Goal: Information Seeking & Learning: Learn about a topic

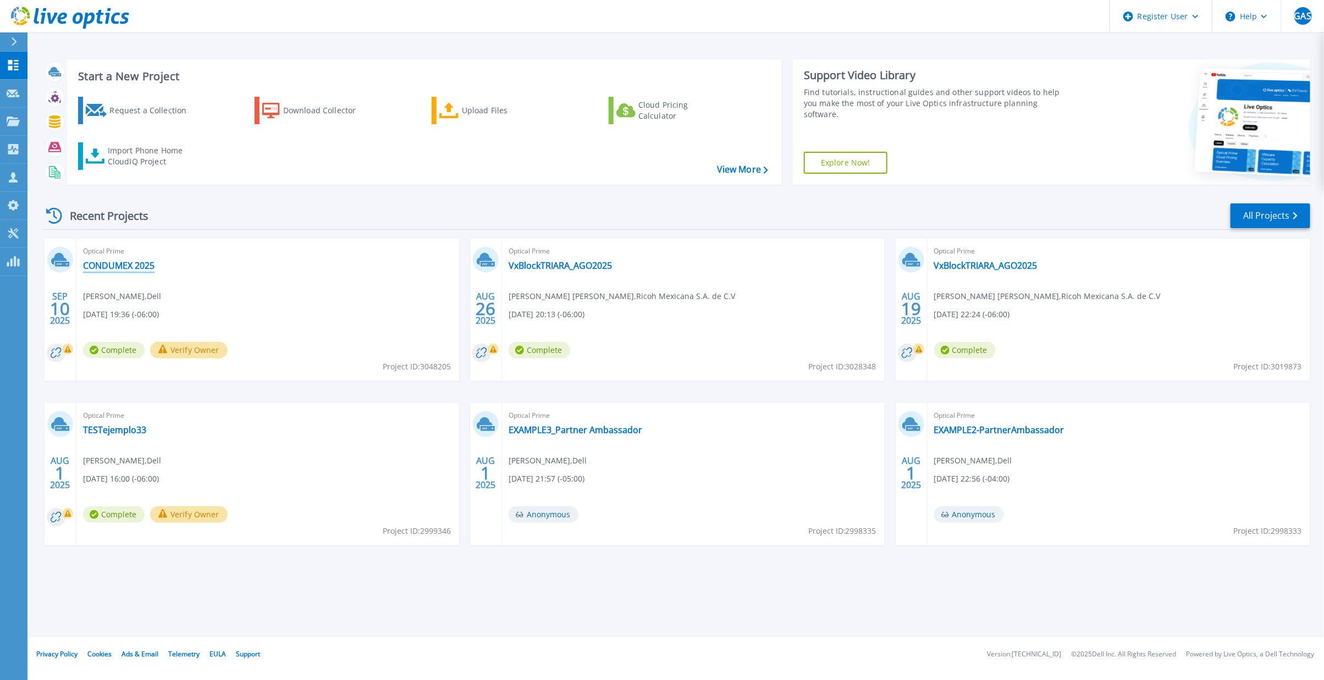
click at [128, 266] on link "CONDUMEX 2025" at bounding box center [118, 265] width 71 height 11
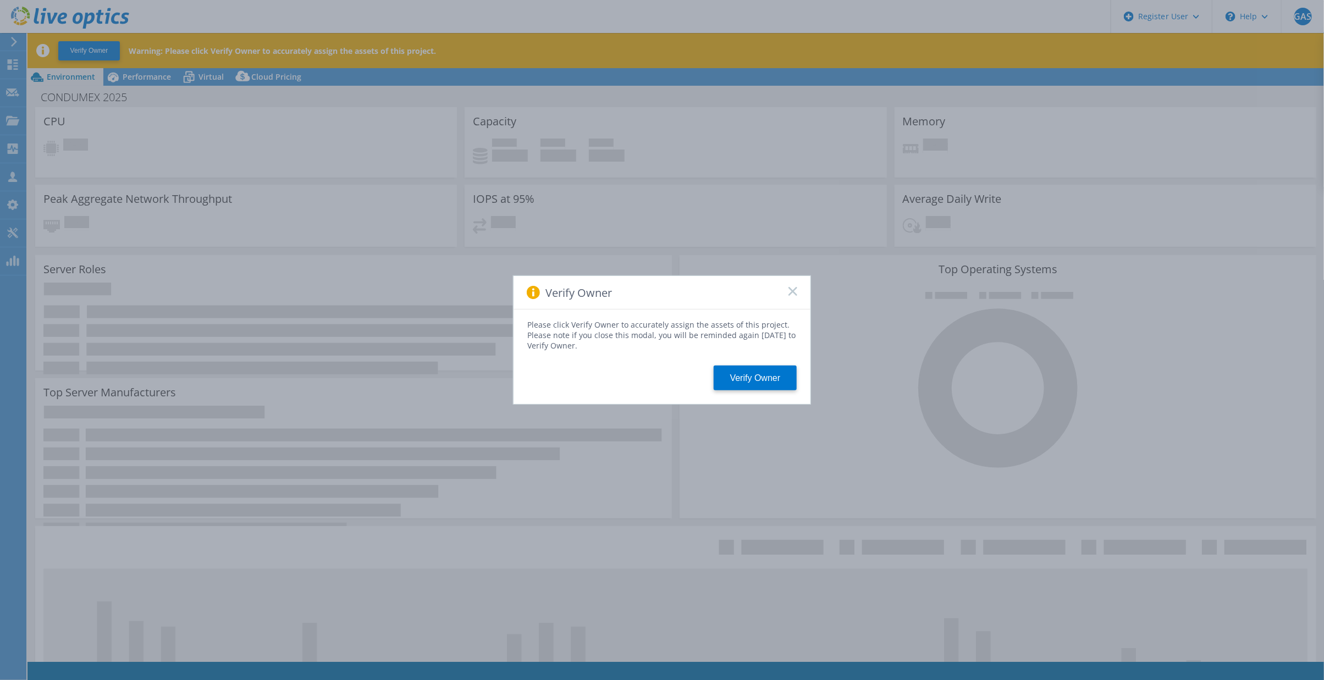
select select "USD"
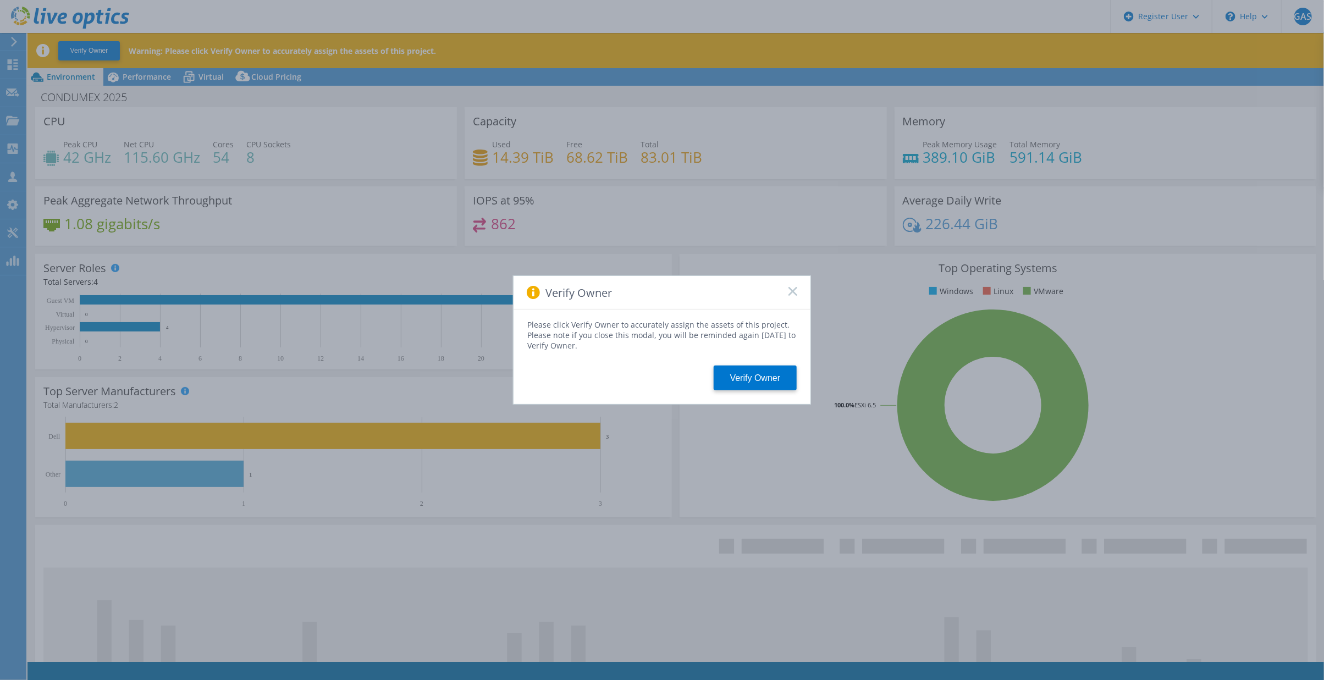
click at [794, 289] on icon at bounding box center [792, 291] width 9 height 9
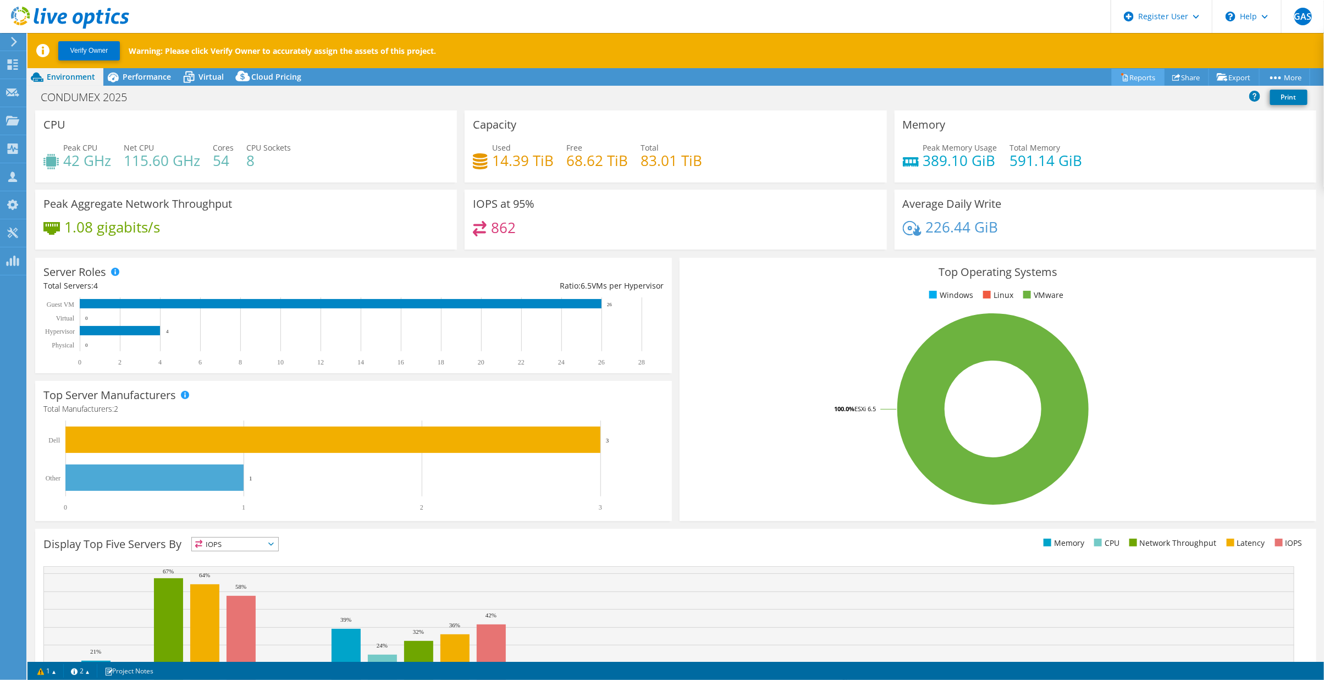
click at [1133, 74] on link "Reports" at bounding box center [1138, 77] width 53 height 17
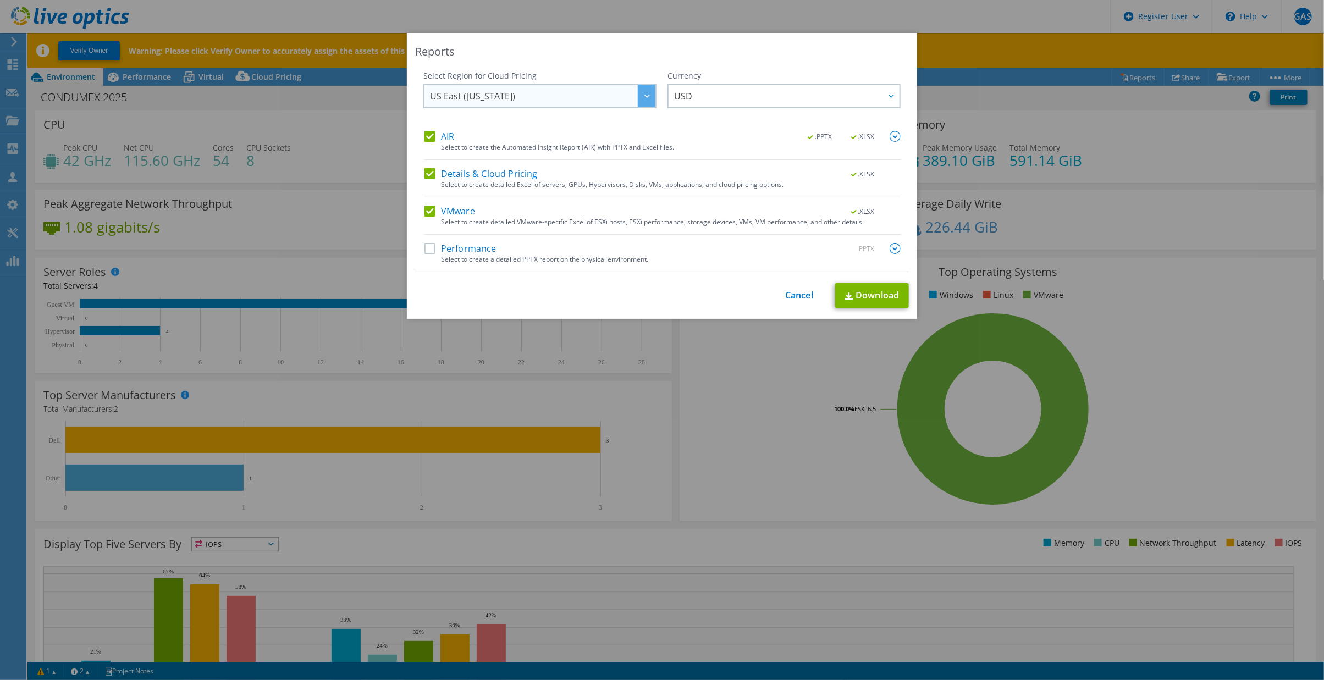
click at [639, 96] on div at bounding box center [647, 96] width 18 height 23
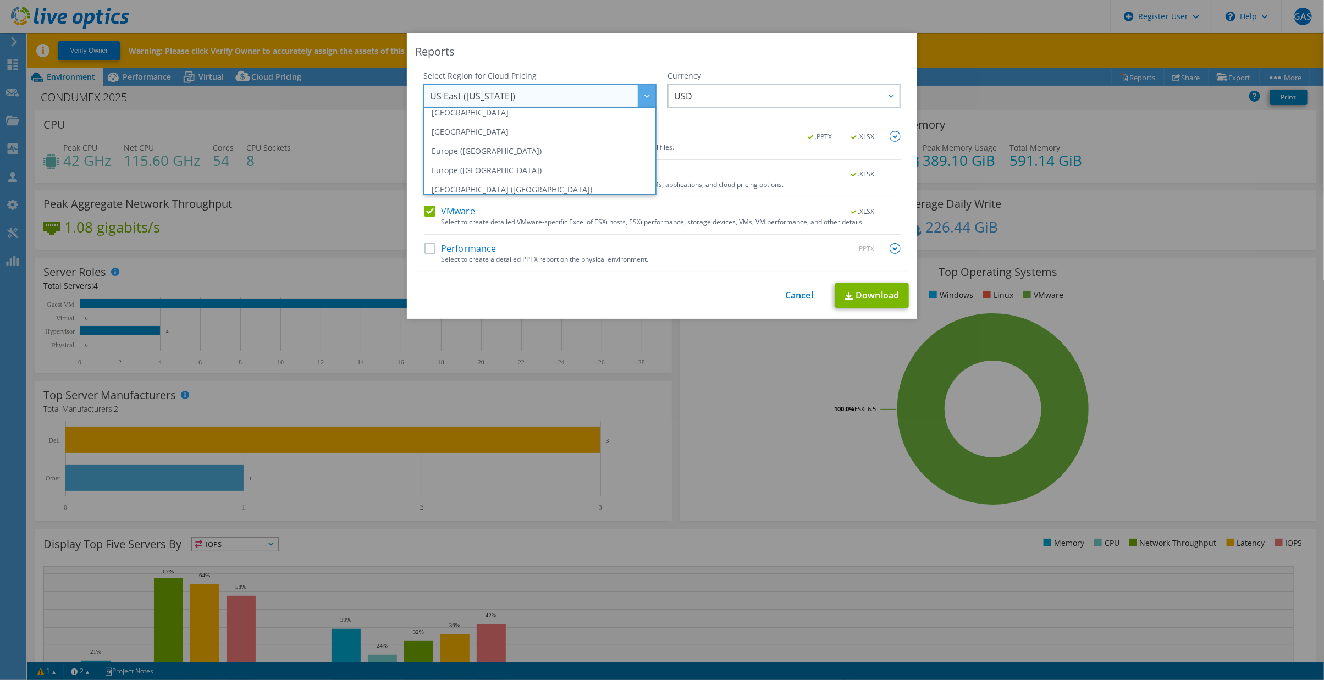
scroll to position [148, 0]
click at [505, 176] on li "US West (California)" at bounding box center [540, 183] width 228 height 19
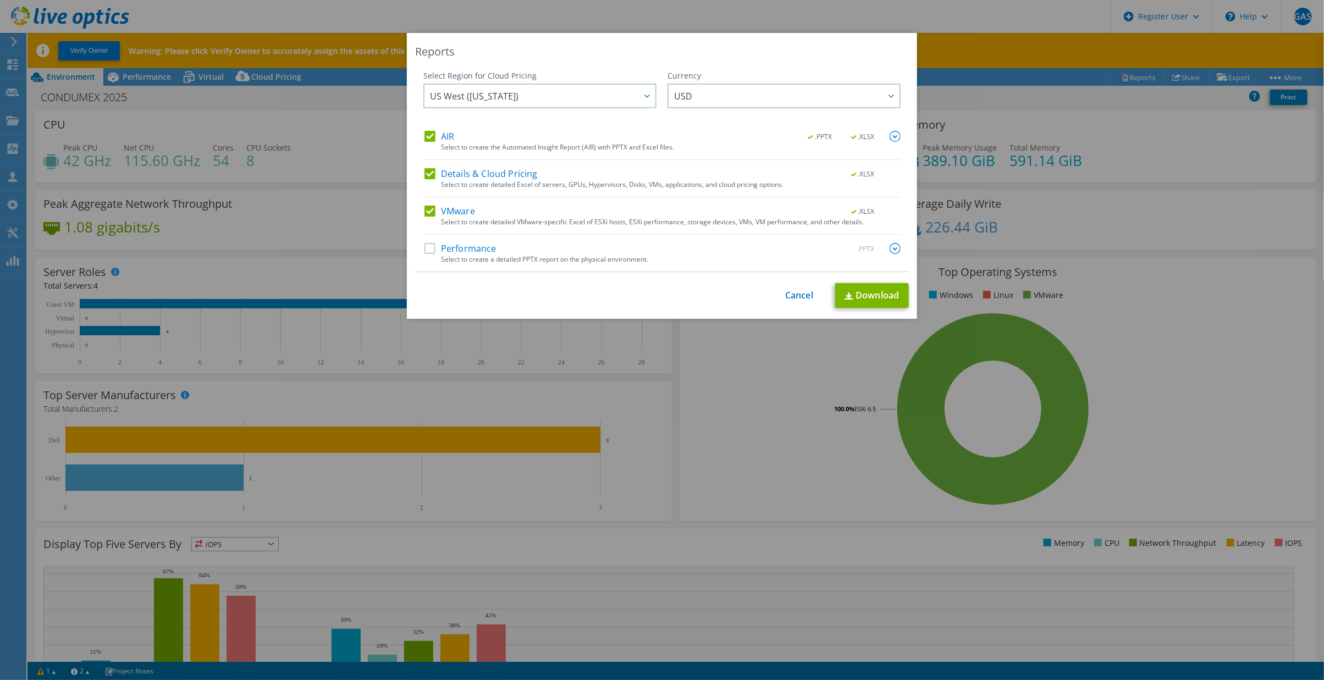
click at [424, 248] on label "Performance" at bounding box center [460, 248] width 72 height 11
click at [0, 0] on input "Performance" at bounding box center [0, 0] width 0 height 0
click at [890, 137] on img at bounding box center [895, 136] width 11 height 11
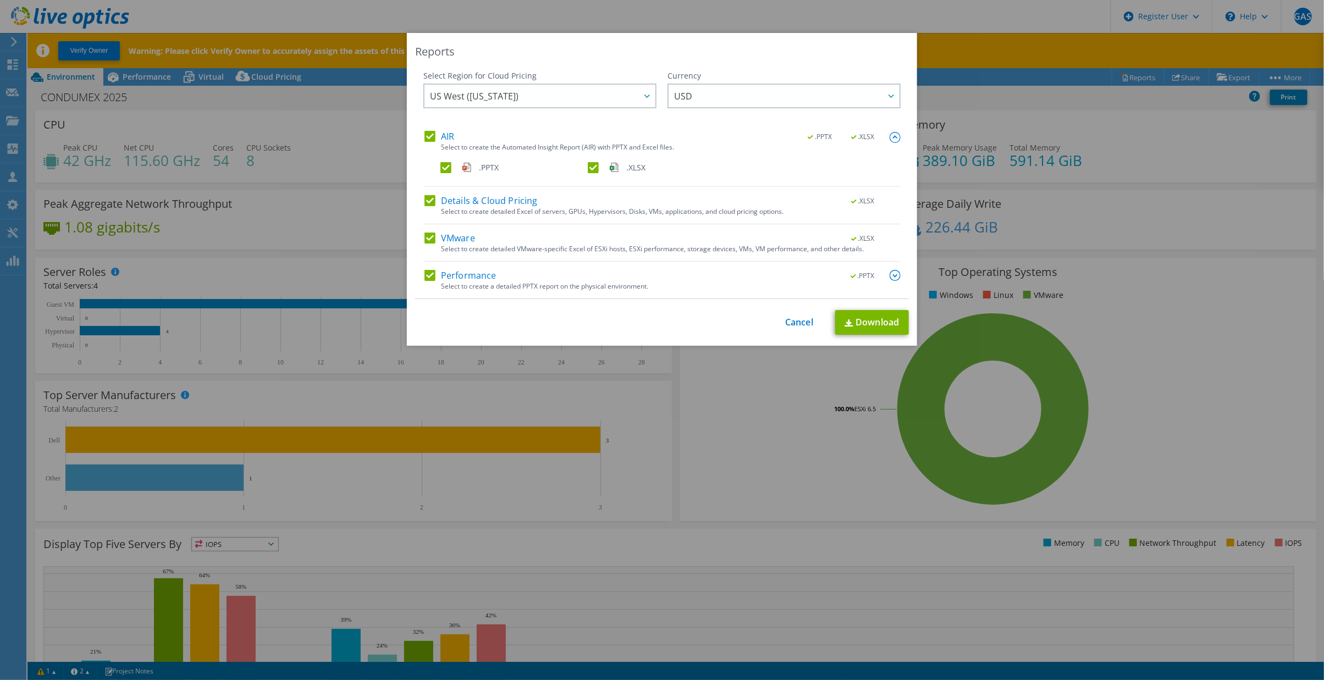
click at [890, 137] on img at bounding box center [895, 137] width 11 height 11
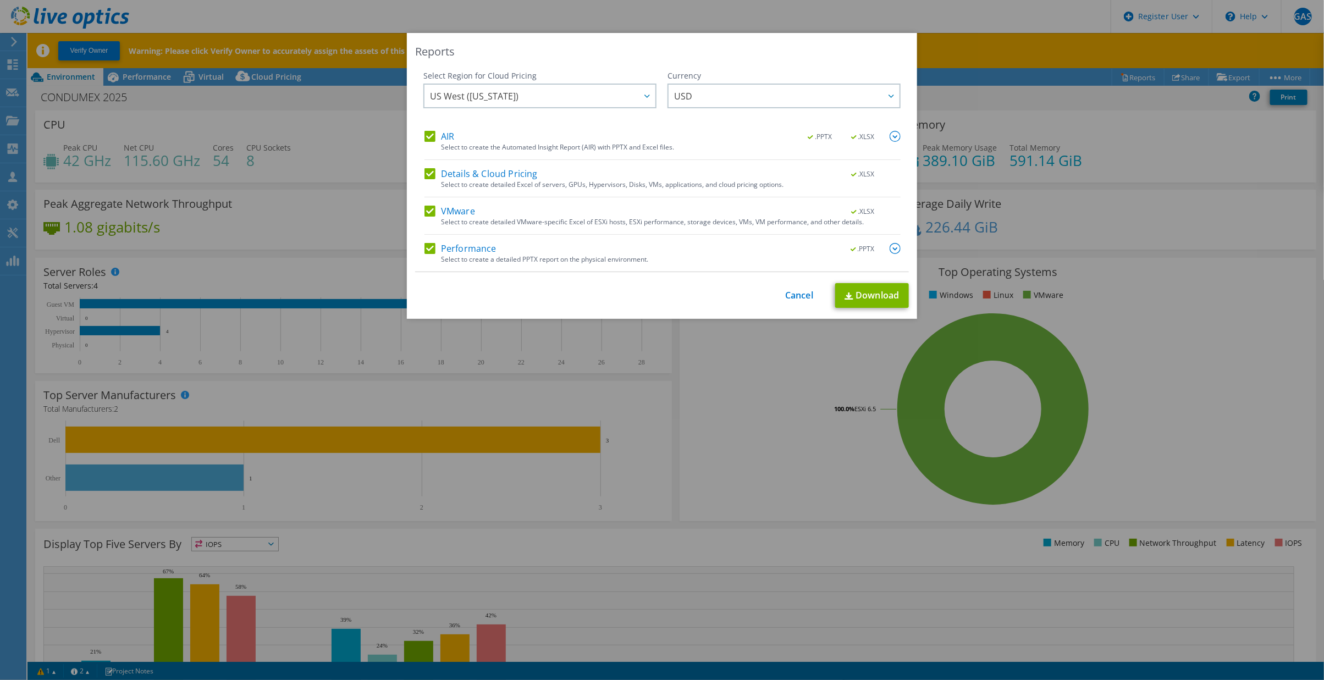
click at [893, 247] on img at bounding box center [895, 248] width 11 height 11
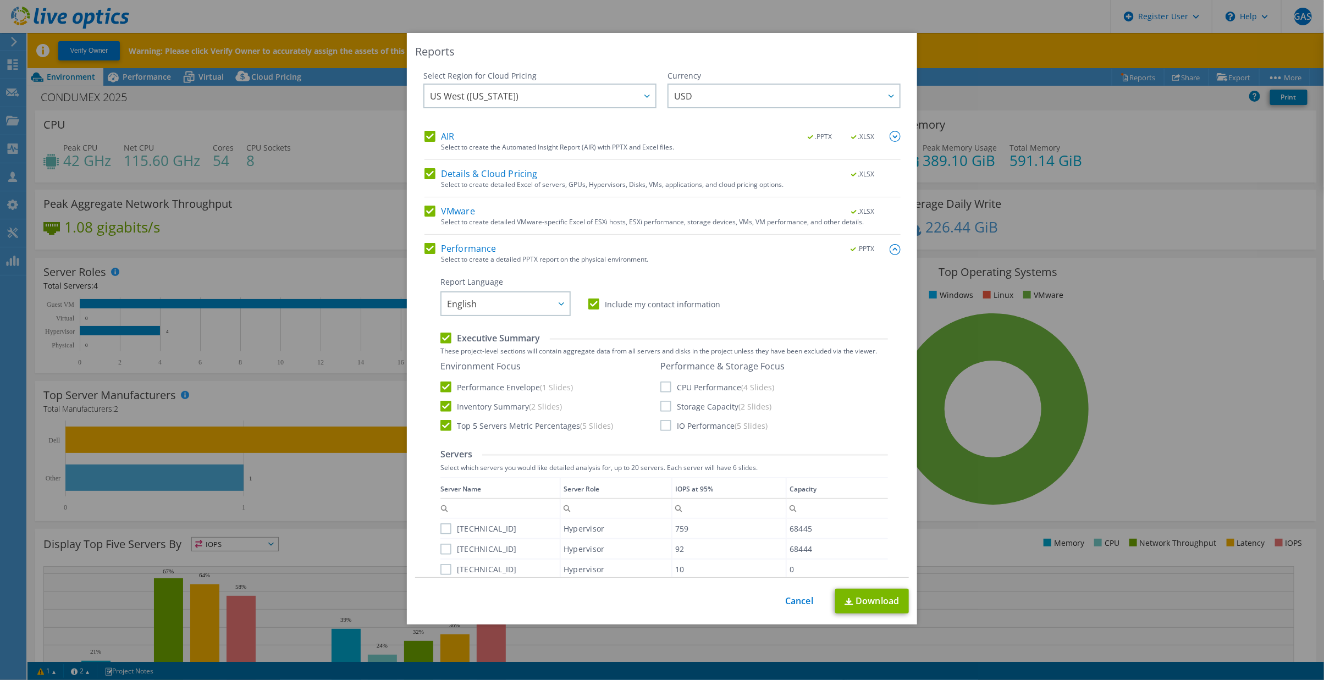
click at [426, 171] on label "Details & Cloud Pricing" at bounding box center [480, 173] width 113 height 11
click at [0, 0] on input "Details & Cloud Pricing" at bounding box center [0, 0] width 0 height 0
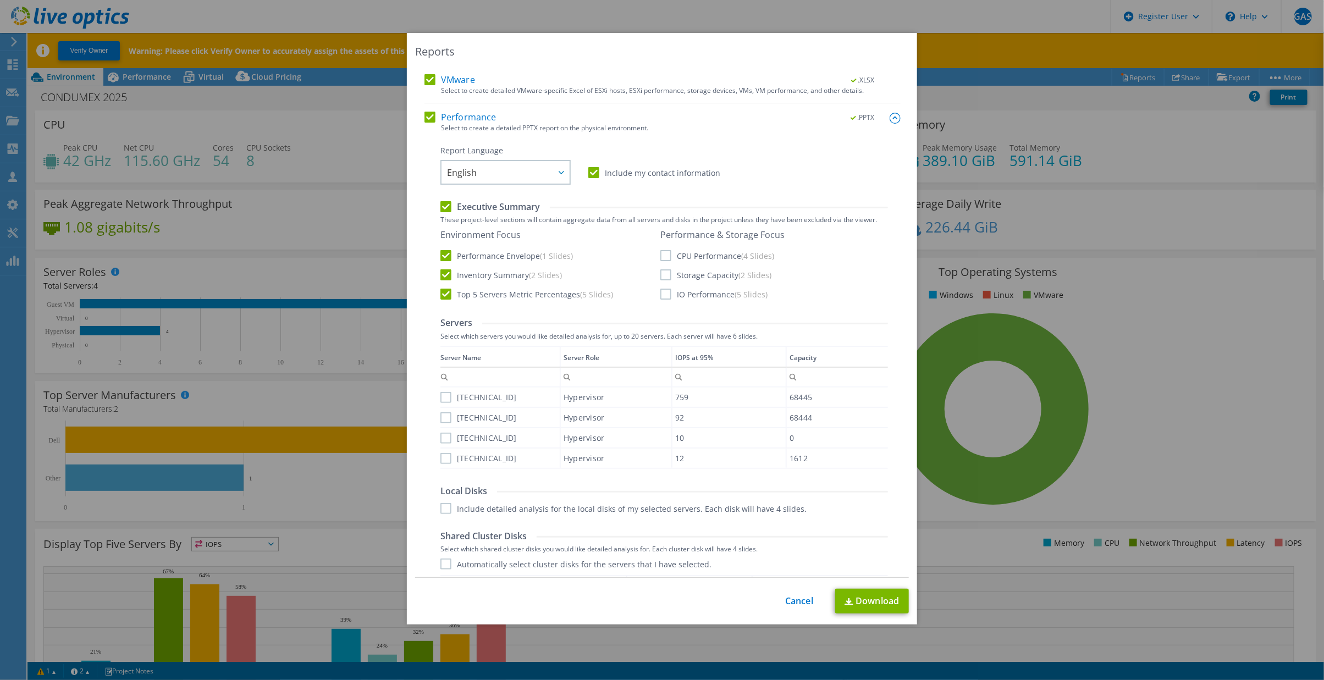
scroll to position [165, 0]
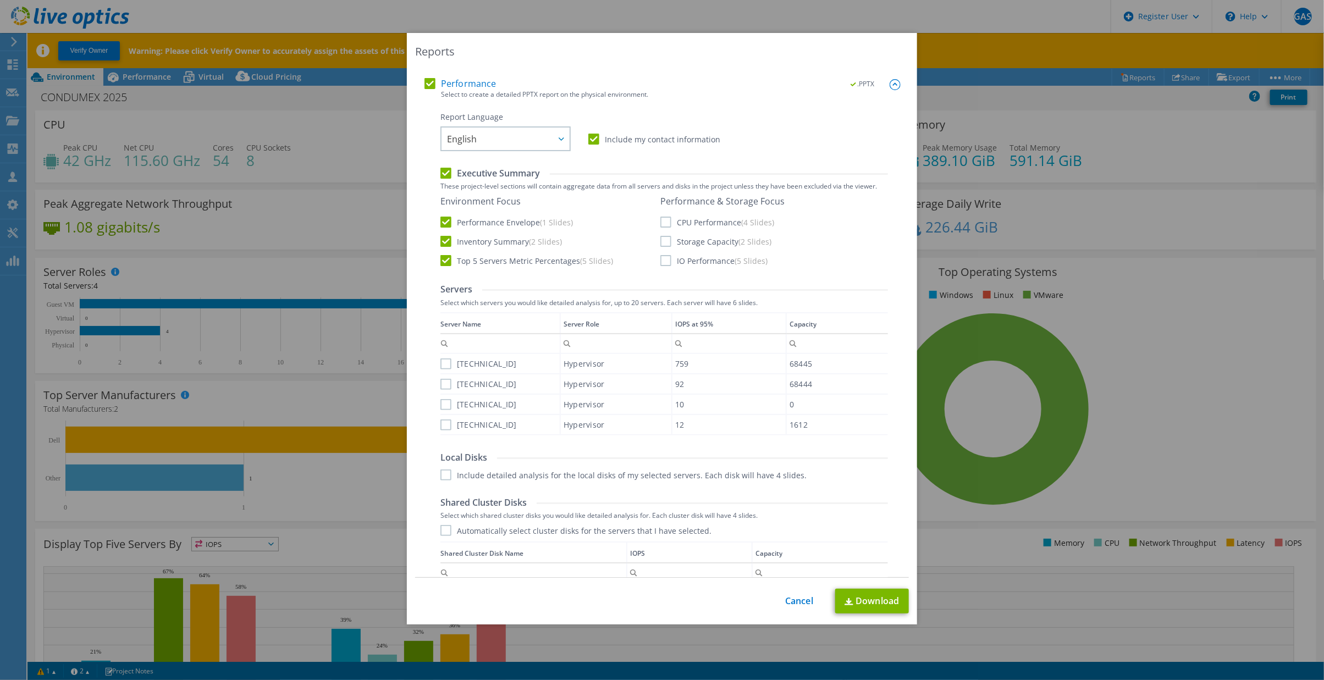
click at [660, 223] on label "CPU Performance (4 Slides)" at bounding box center [717, 222] width 114 height 11
click at [0, 0] on input "CPU Performance (4 Slides)" at bounding box center [0, 0] width 0 height 0
click at [662, 242] on label "Storage Capacity (2 Slides)" at bounding box center [715, 241] width 111 height 11
click at [0, 0] on input "Storage Capacity (2 Slides)" at bounding box center [0, 0] width 0 height 0
click at [661, 263] on label "IO Performance (5 Slides)" at bounding box center [713, 260] width 107 height 11
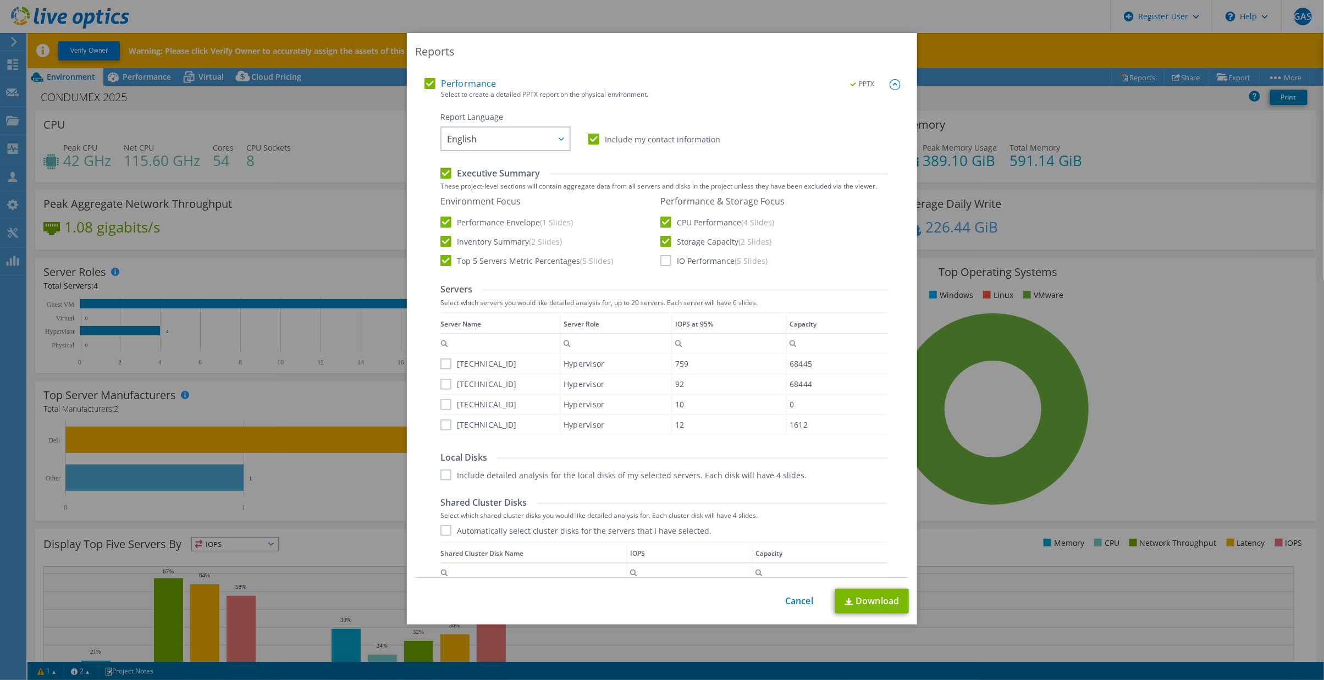
click at [0, 0] on input "IO Performance (5 Slides)" at bounding box center [0, 0] width 0 height 0
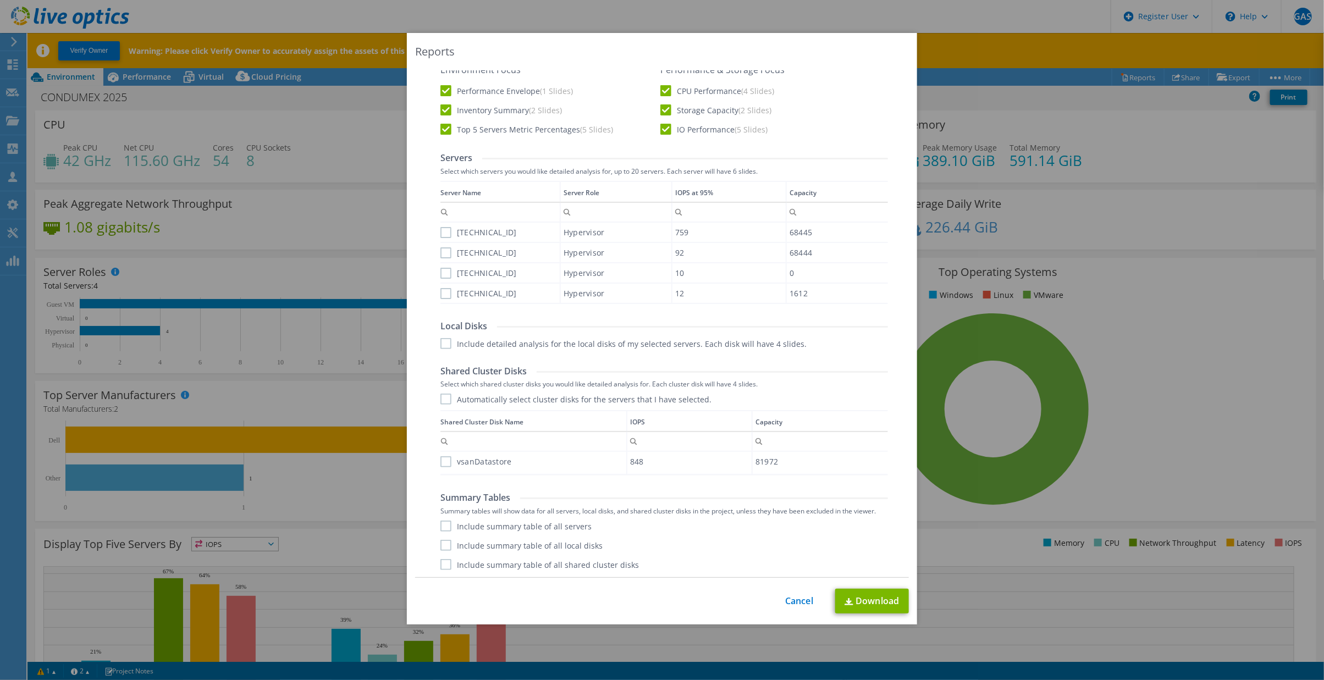
scroll to position [3, 0]
click at [446, 400] on label "Automatically select cluster disks for the servers that I have selected." at bounding box center [575, 399] width 271 height 11
click at [0, 0] on input "Automatically select cluster disks for the servers that I have selected." at bounding box center [0, 0] width 0 height 0
click at [440, 461] on label "vsanDatastore" at bounding box center [475, 461] width 71 height 11
click at [0, 0] on input "vsanDatastore" at bounding box center [0, 0] width 0 height 0
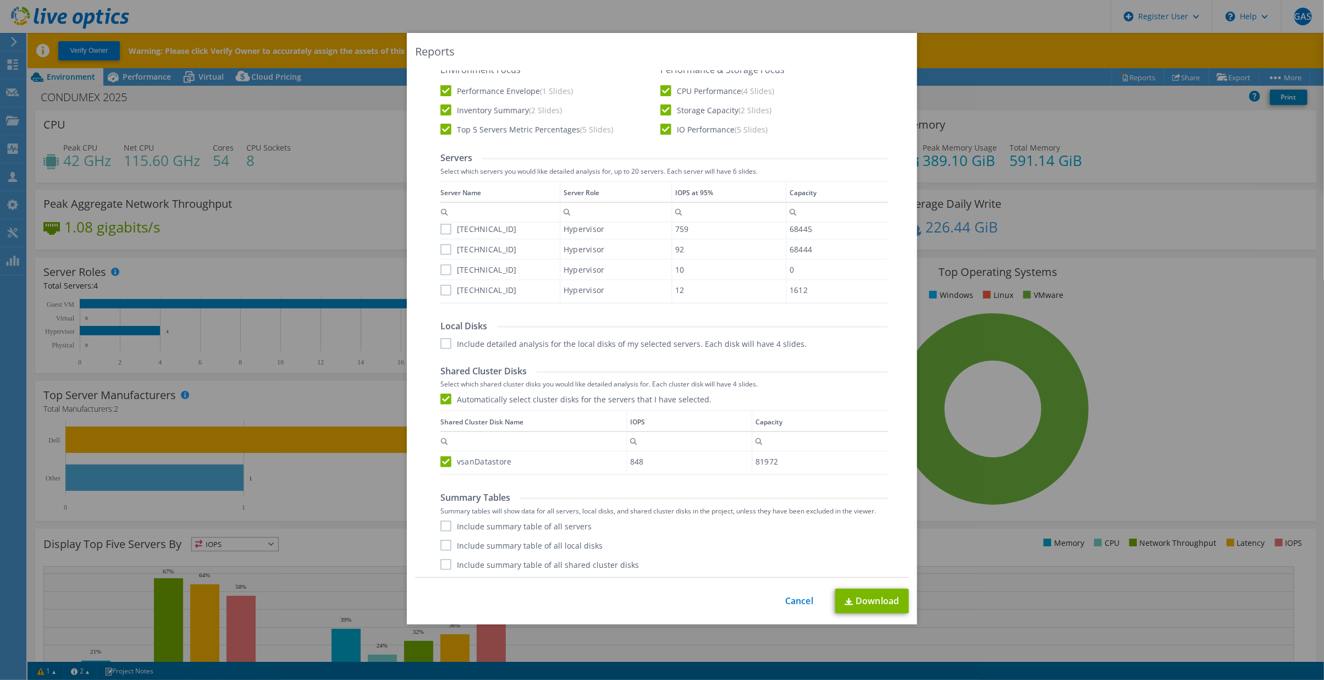
click at [440, 524] on label "Include summary table of all servers" at bounding box center [515, 526] width 151 height 11
click at [0, 0] on input "Include summary table of all servers" at bounding box center [0, 0] width 0 height 0
drag, startPoint x: 442, startPoint y: 545, endPoint x: 441, endPoint y: 554, distance: 9.4
click at [441, 545] on label "Include summary table of all local disks" at bounding box center [521, 545] width 162 height 11
click at [0, 0] on input "Include summary table of all local disks" at bounding box center [0, 0] width 0 height 0
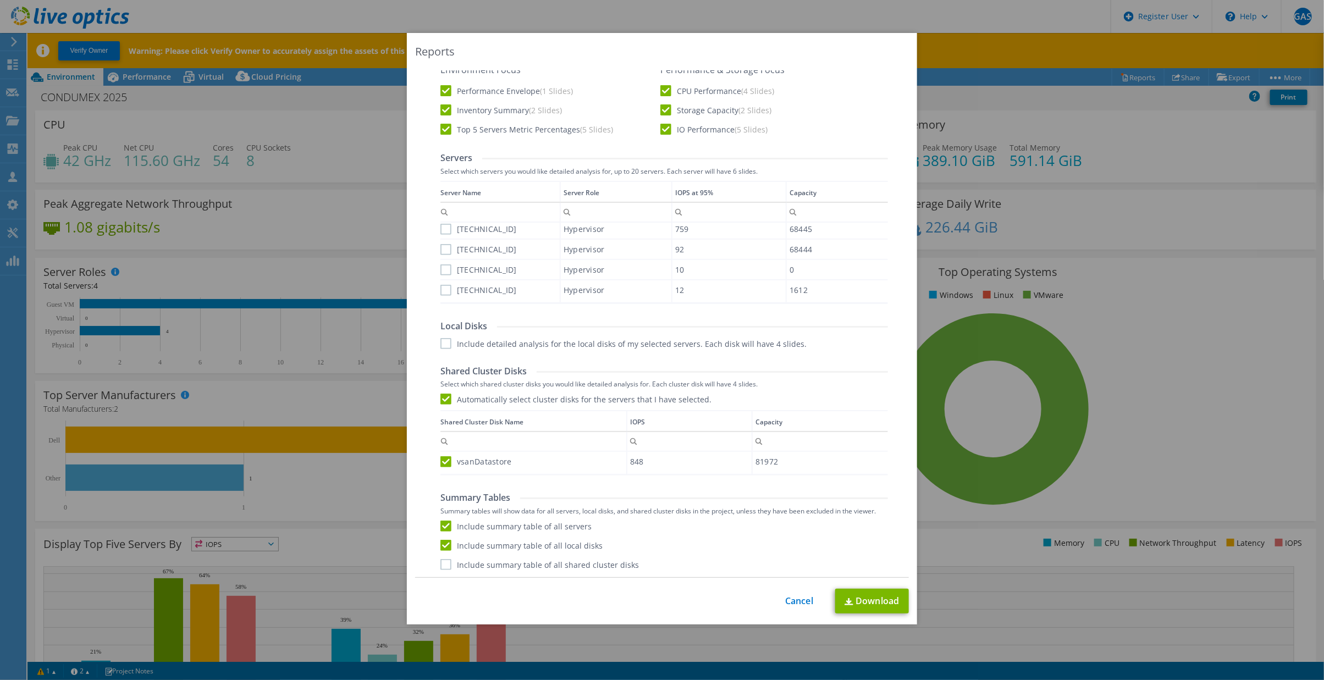
click at [440, 565] on label "Include summary table of all shared cluster disks" at bounding box center [539, 564] width 198 height 11
click at [0, 0] on input "Include summary table of all shared cluster disks" at bounding box center [0, 0] width 0 height 0
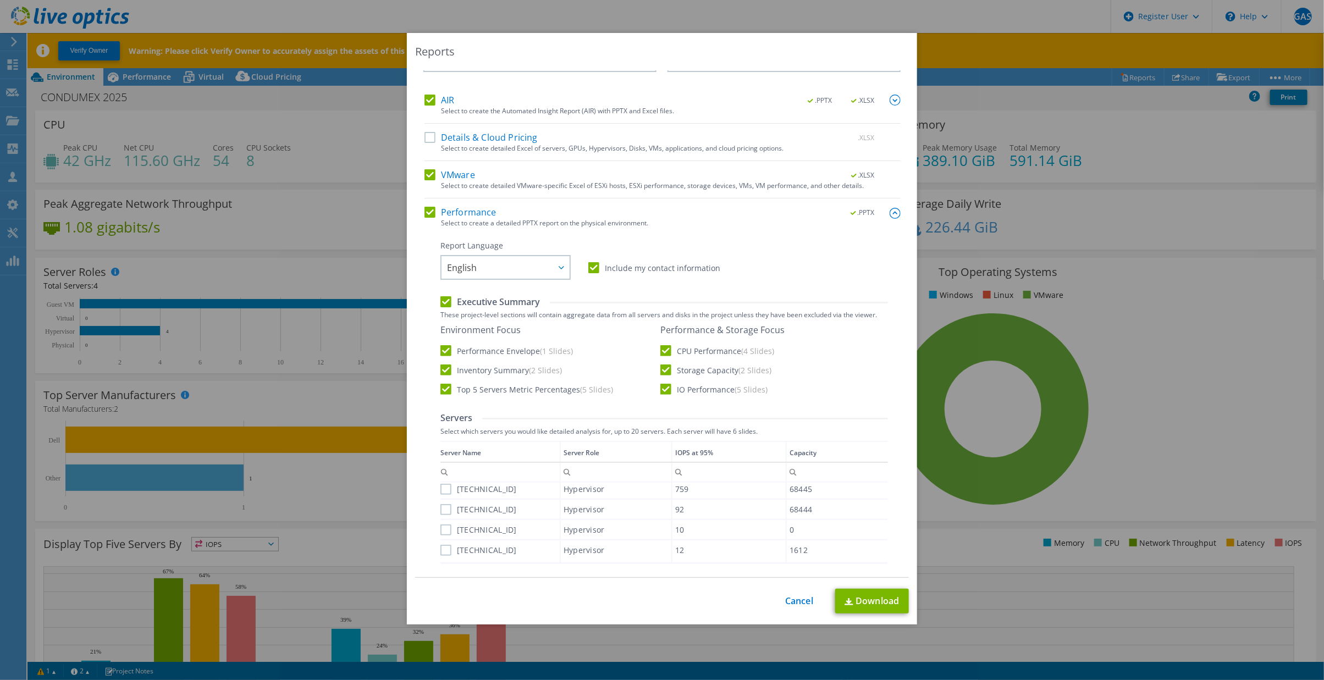
scroll to position [0, 0]
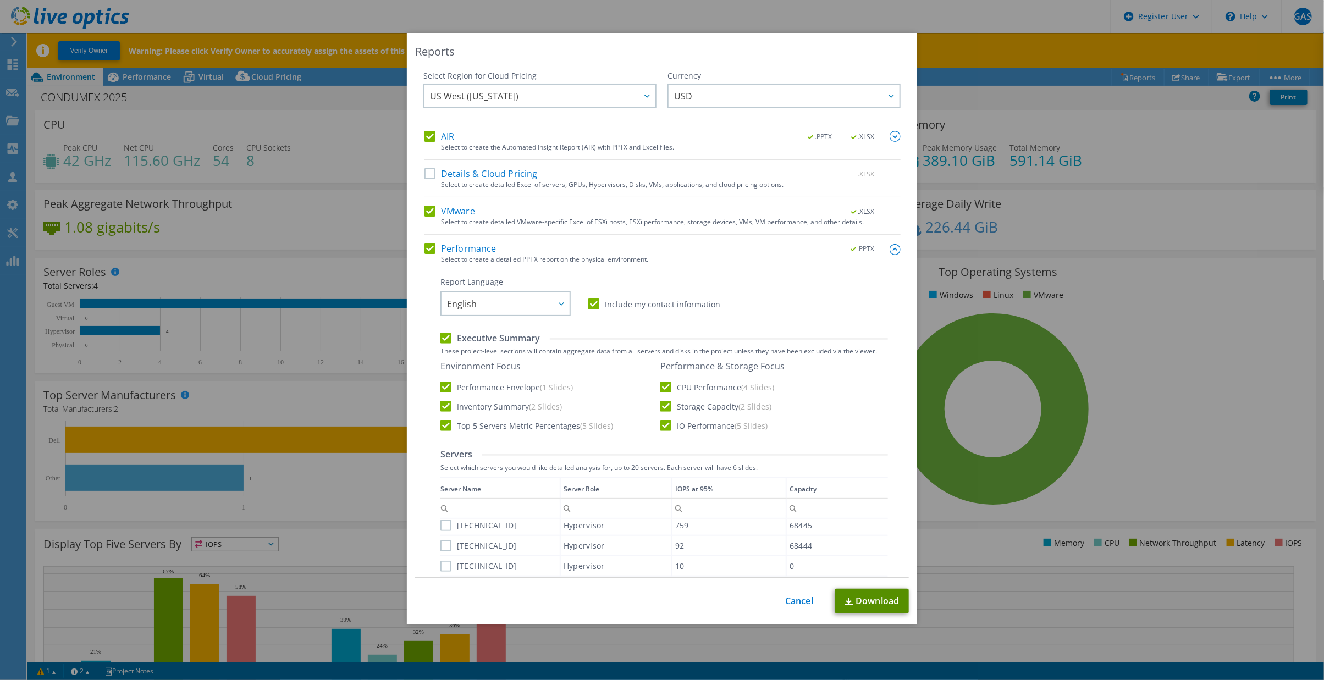
click at [870, 600] on link "Download" at bounding box center [872, 601] width 74 height 25
click at [792, 599] on link "Cancel" at bounding box center [799, 601] width 28 height 10
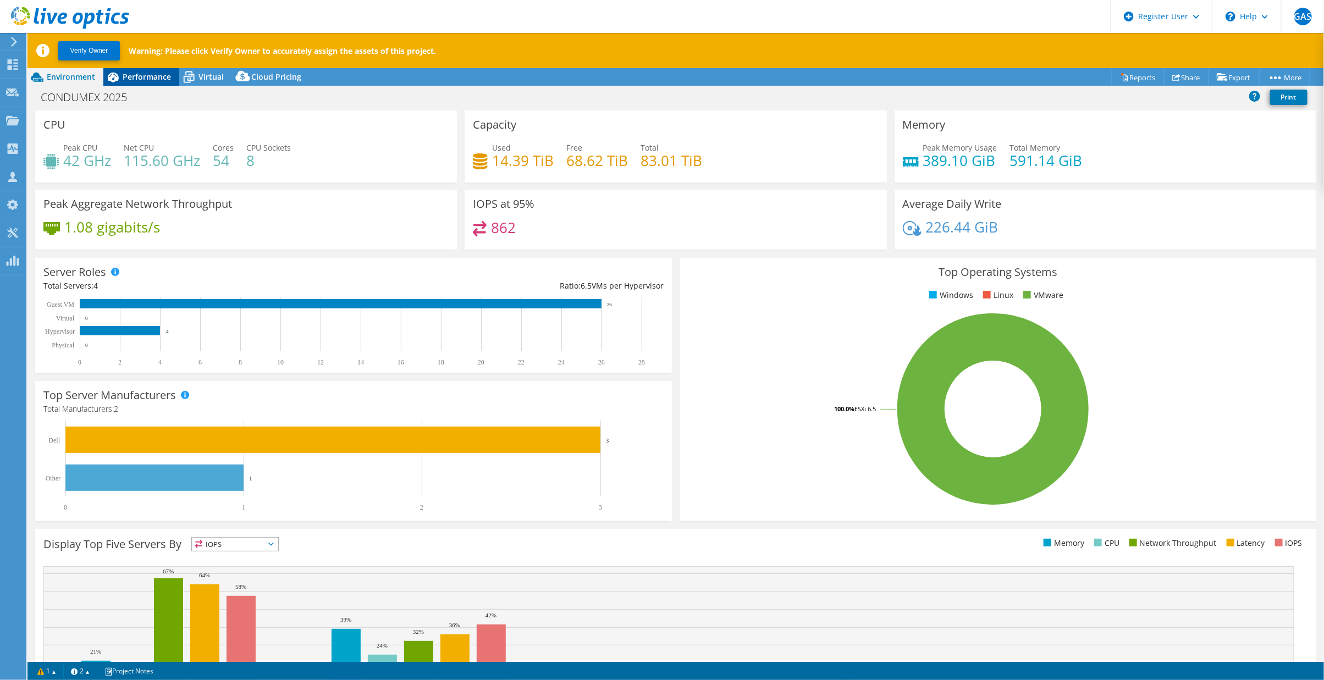
click at [130, 79] on span "Performance" at bounding box center [147, 76] width 48 height 10
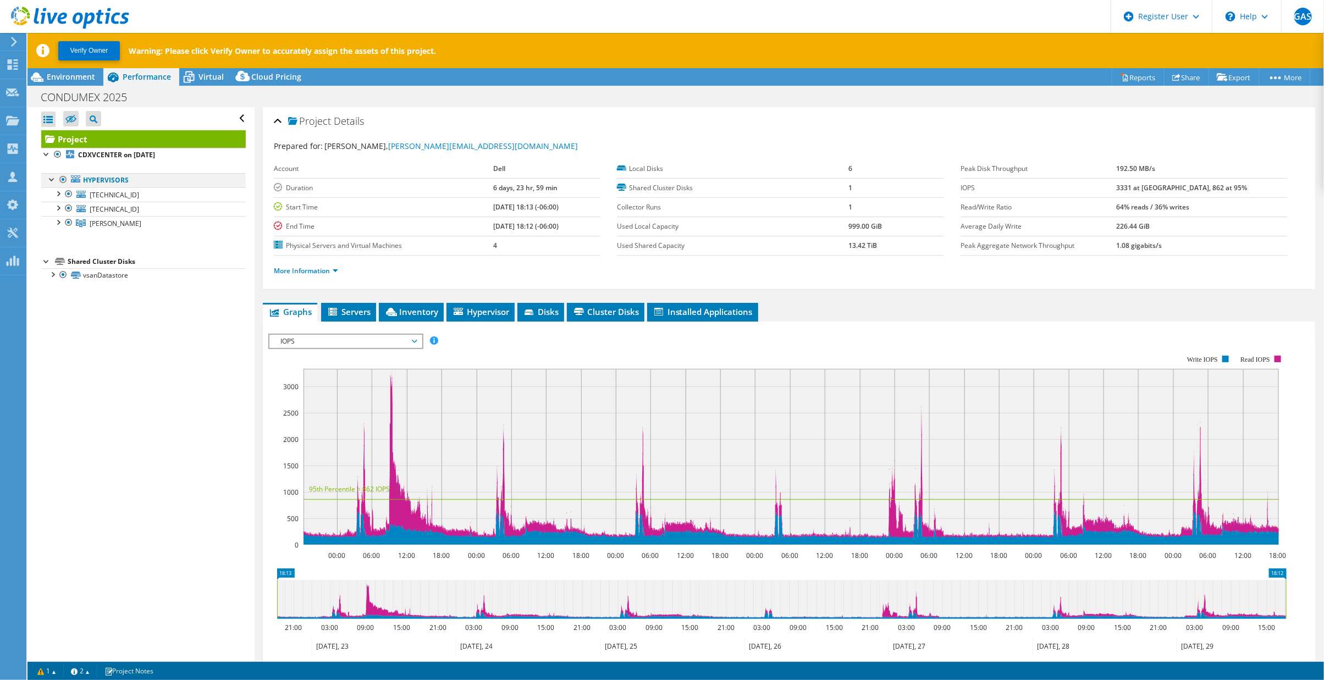
click at [47, 178] on div at bounding box center [52, 178] width 11 height 11
click at [59, 223] on div at bounding box center [57, 221] width 11 height 11
click at [63, 236] on div at bounding box center [63, 236] width 11 height 11
click at [62, 294] on div at bounding box center [63, 293] width 11 height 11
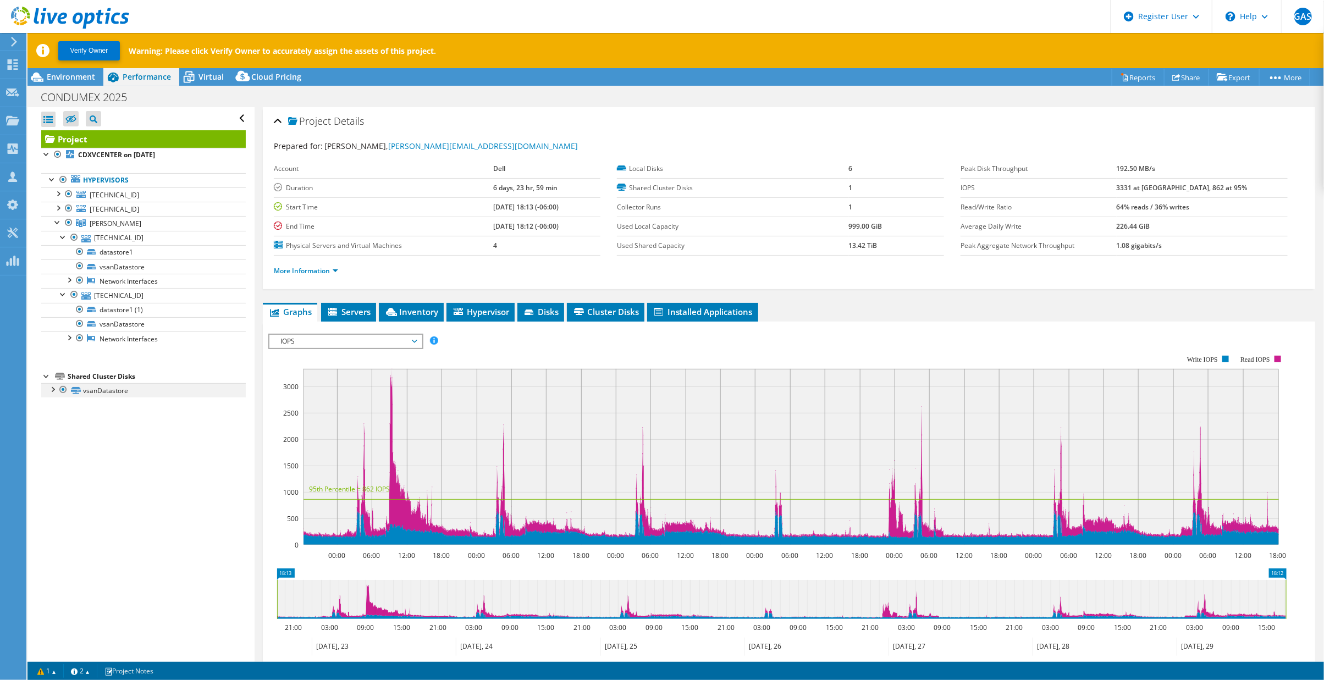
click at [52, 391] on div at bounding box center [52, 388] width 11 height 11
click at [59, 191] on div at bounding box center [57, 192] width 11 height 11
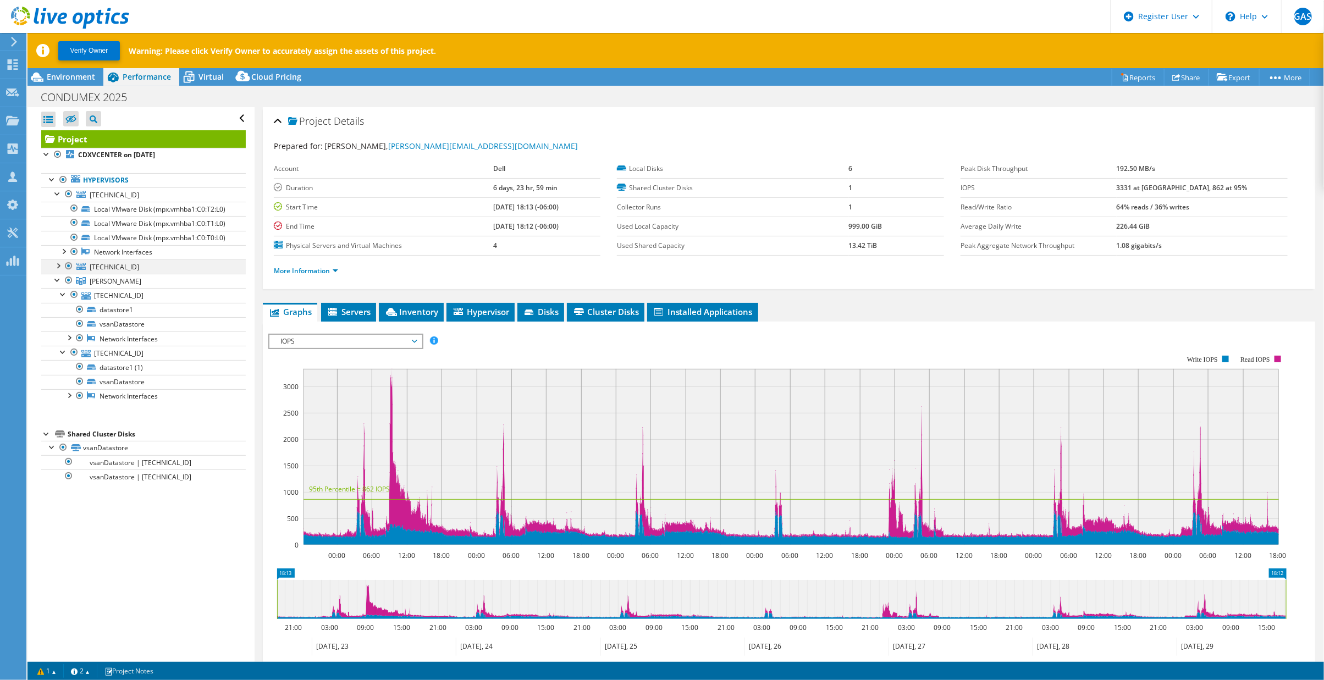
click at [57, 270] on div at bounding box center [57, 264] width 11 height 11
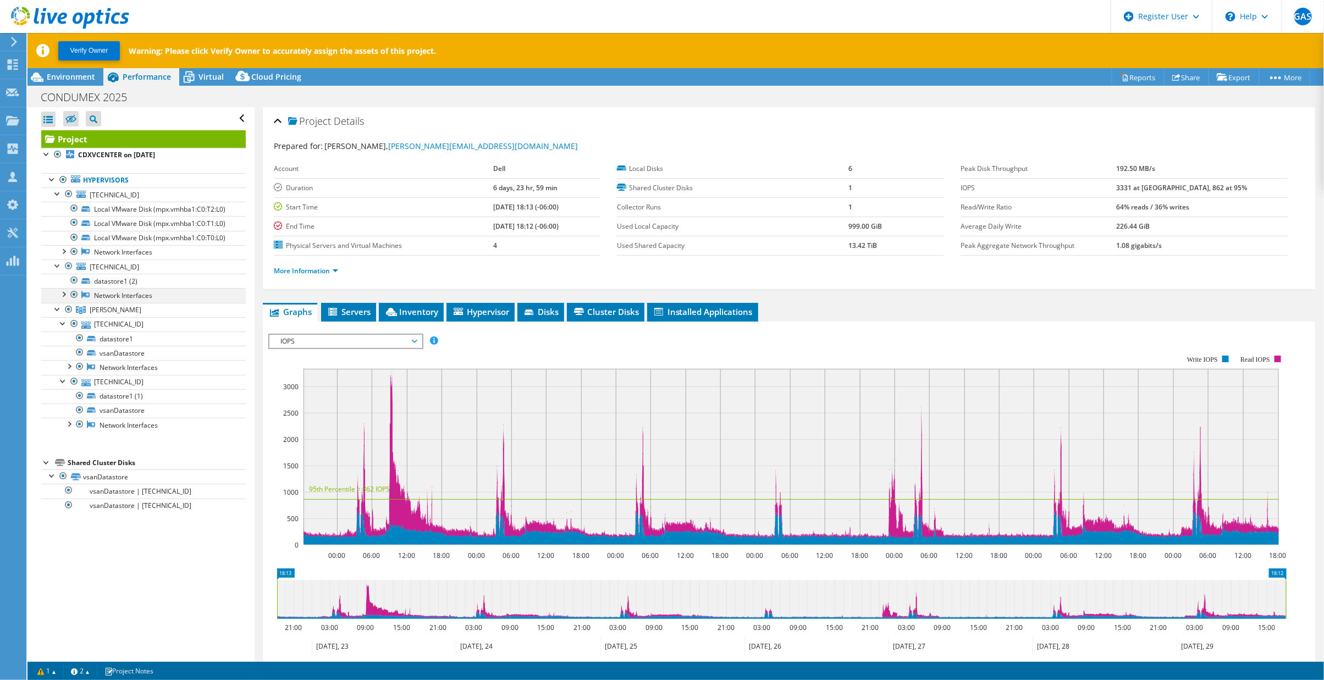
click at [63, 299] on div at bounding box center [63, 293] width 11 height 11
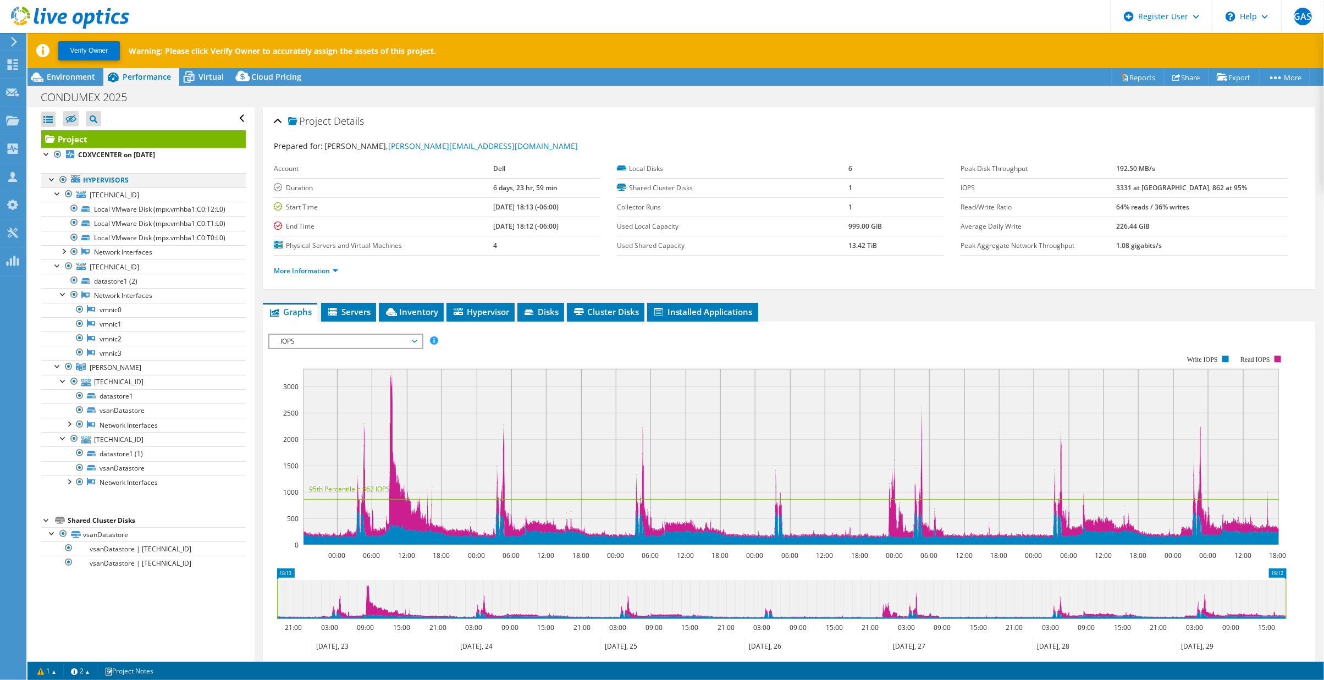
click at [49, 179] on div at bounding box center [52, 178] width 11 height 11
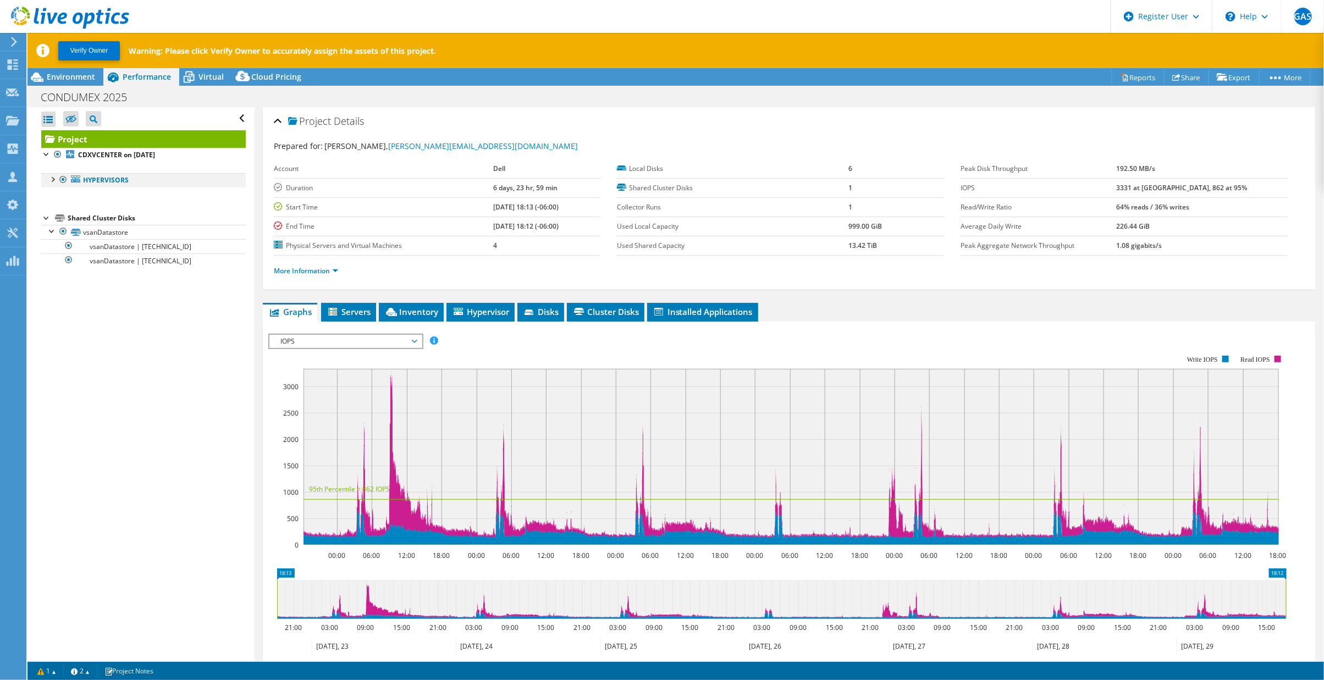
click at [51, 179] on div at bounding box center [52, 178] width 11 height 11
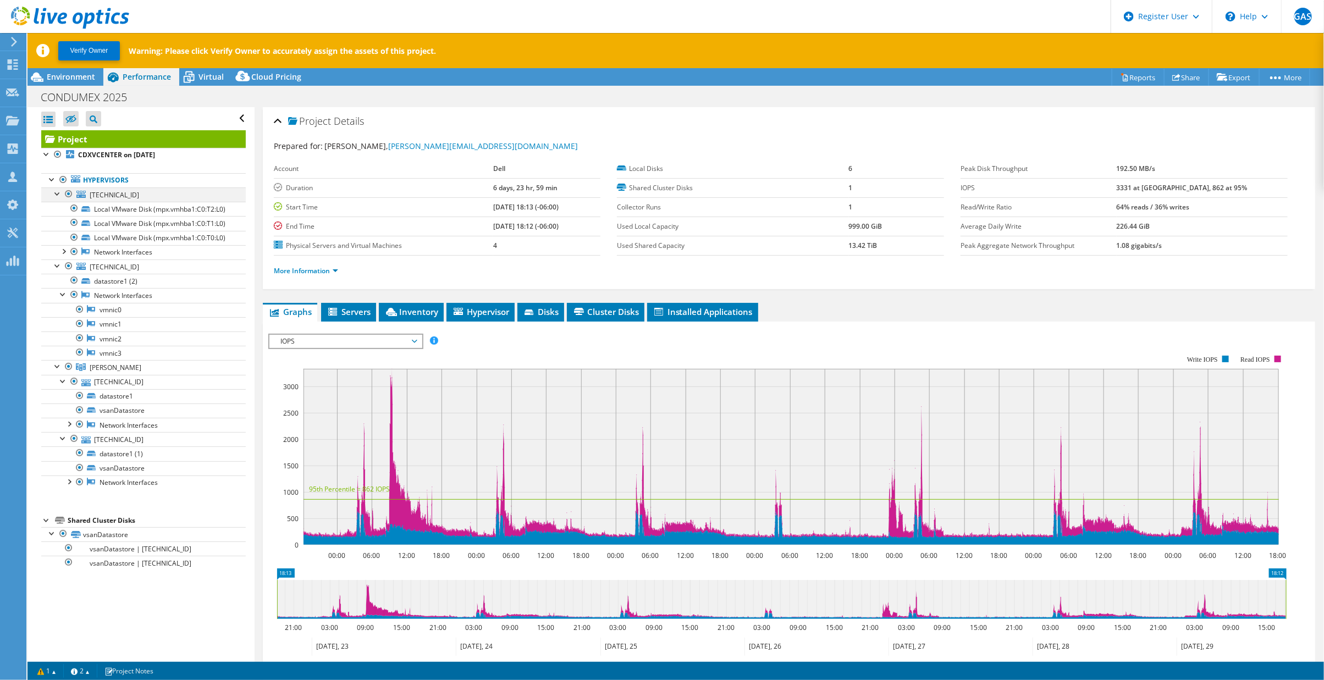
click at [57, 194] on div at bounding box center [57, 192] width 11 height 11
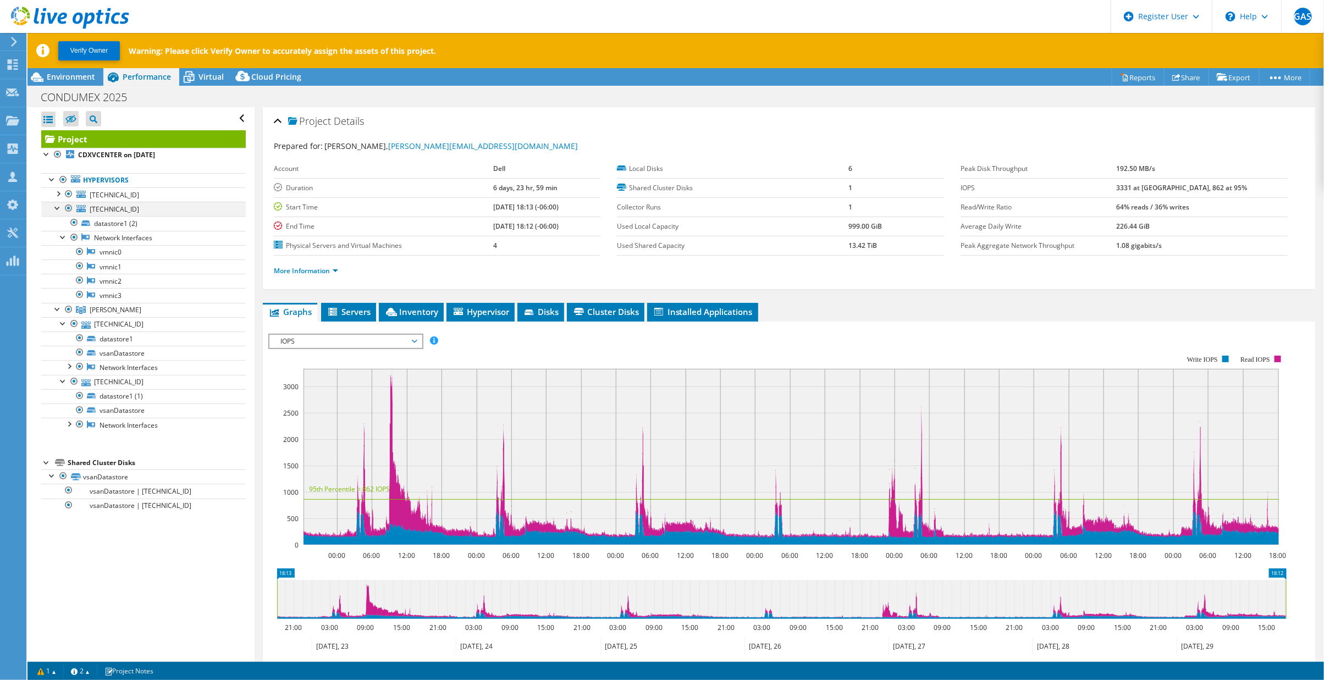
click at [57, 206] on div at bounding box center [57, 207] width 11 height 11
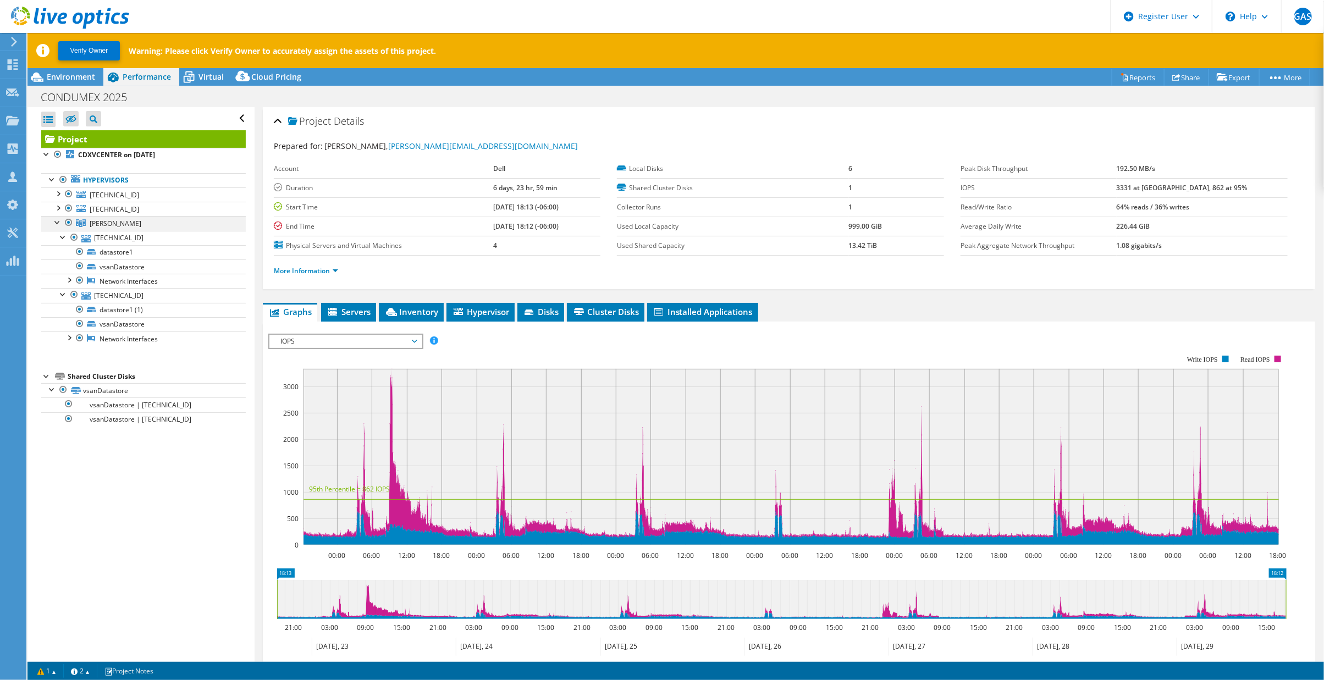
click at [56, 219] on div at bounding box center [57, 221] width 11 height 11
click at [60, 222] on div at bounding box center [57, 221] width 11 height 11
click at [63, 239] on div at bounding box center [63, 236] width 11 height 11
click at [61, 250] on div at bounding box center [63, 250] width 11 height 11
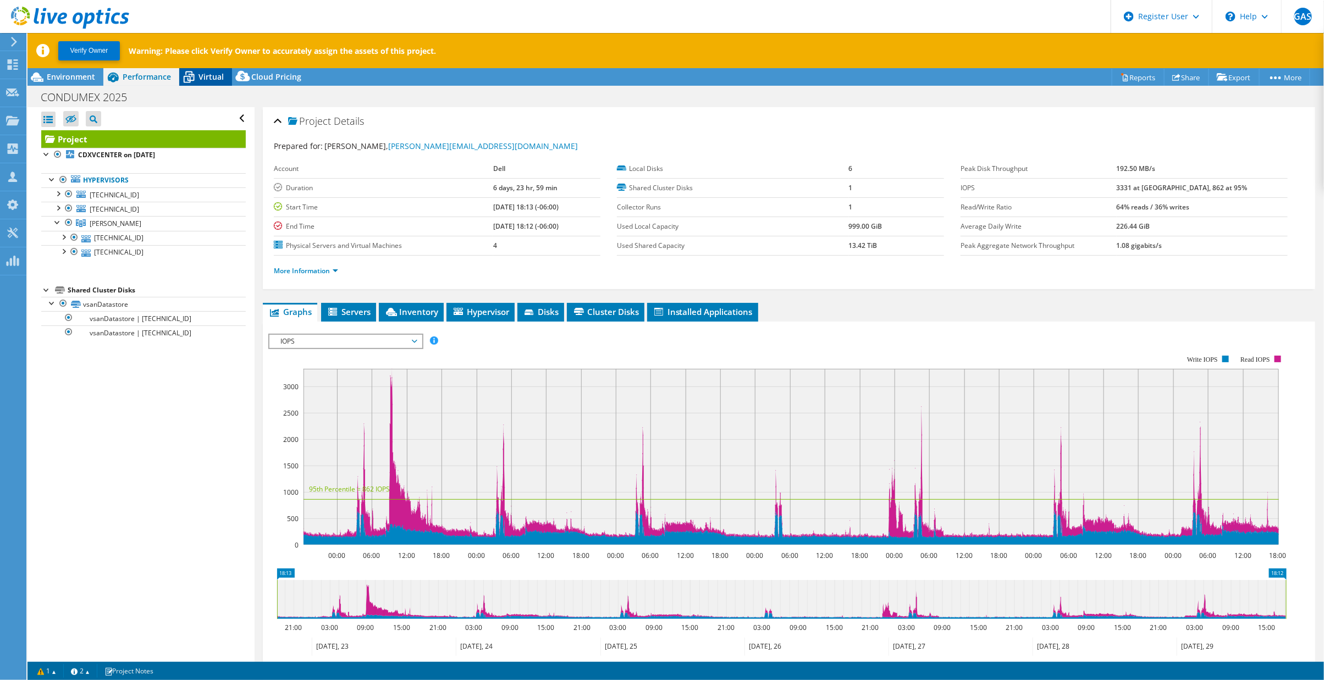
click at [203, 75] on span "Virtual" at bounding box center [210, 76] width 25 height 10
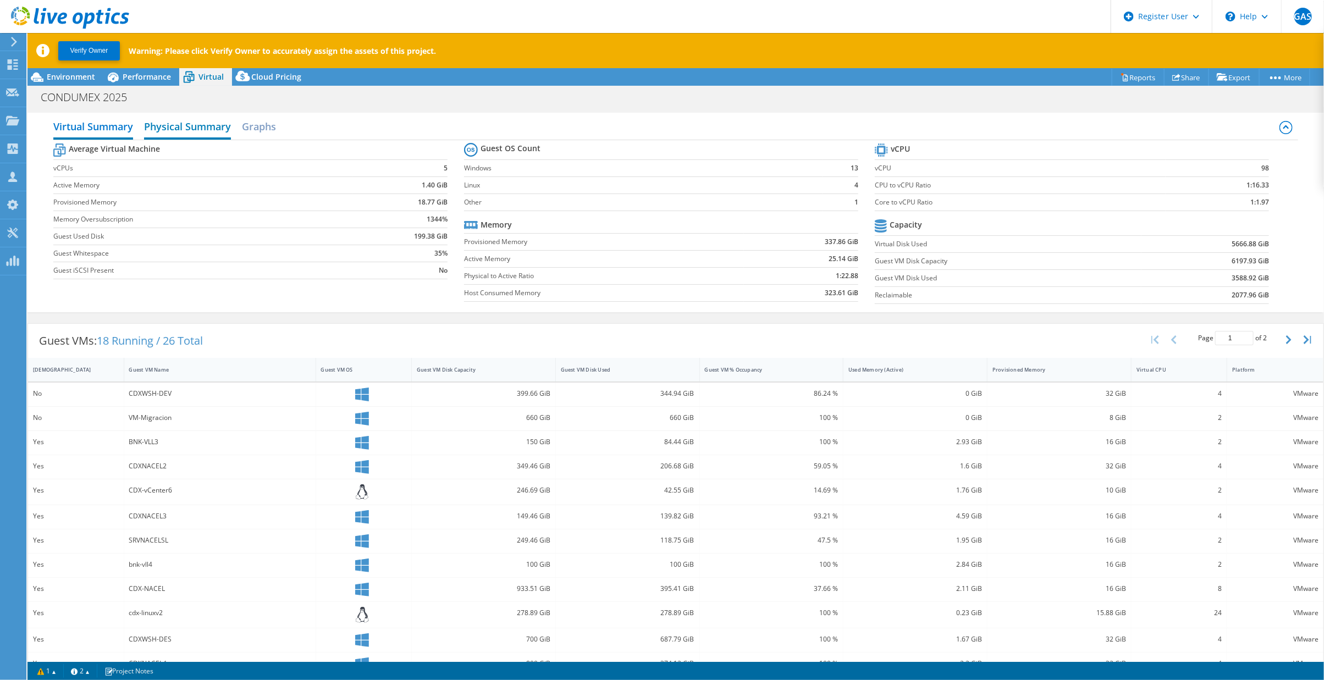
click at [192, 125] on h2 "Physical Summary" at bounding box center [187, 127] width 87 height 24
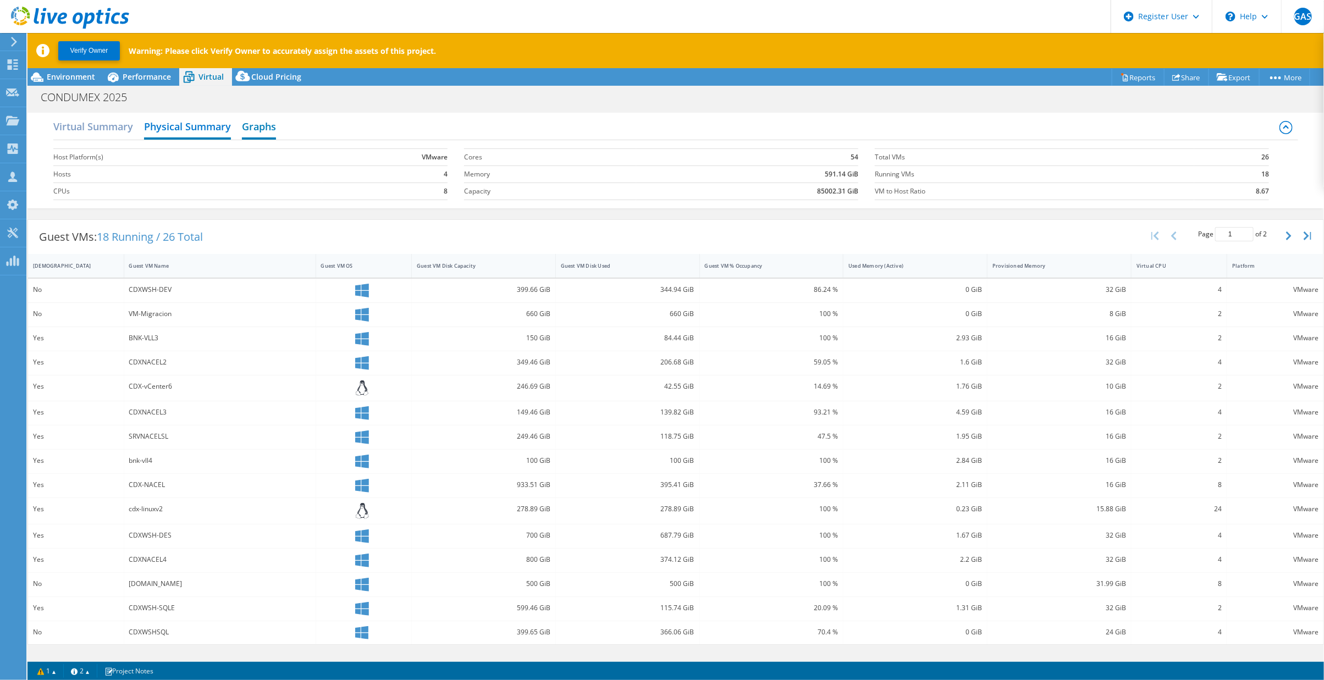
click at [261, 124] on h2 "Graphs" at bounding box center [259, 127] width 34 height 24
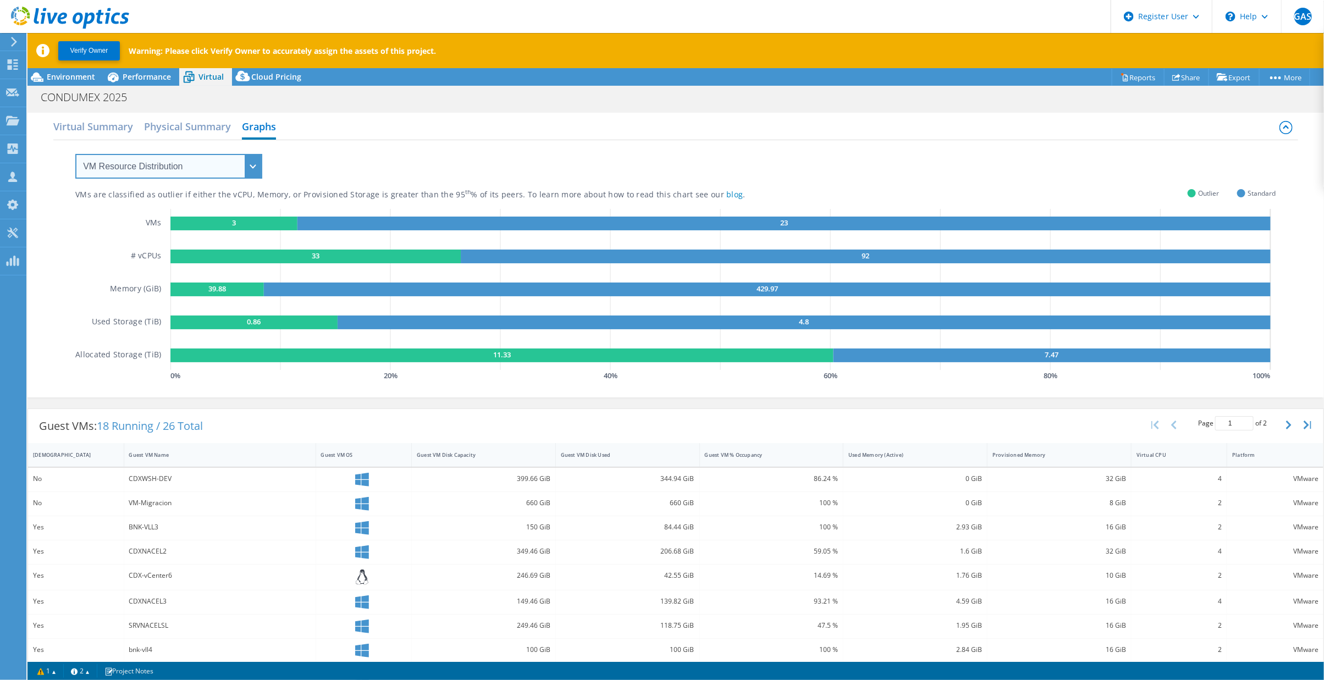
click at [253, 168] on select "VM Resource Distribution Provisioning Contrast Over Provisioning" at bounding box center [168, 166] width 187 height 25
click at [75, 154] on select "VM Resource Distribution Provisioning Contrast Over Provisioning" at bounding box center [168, 166] width 187 height 25
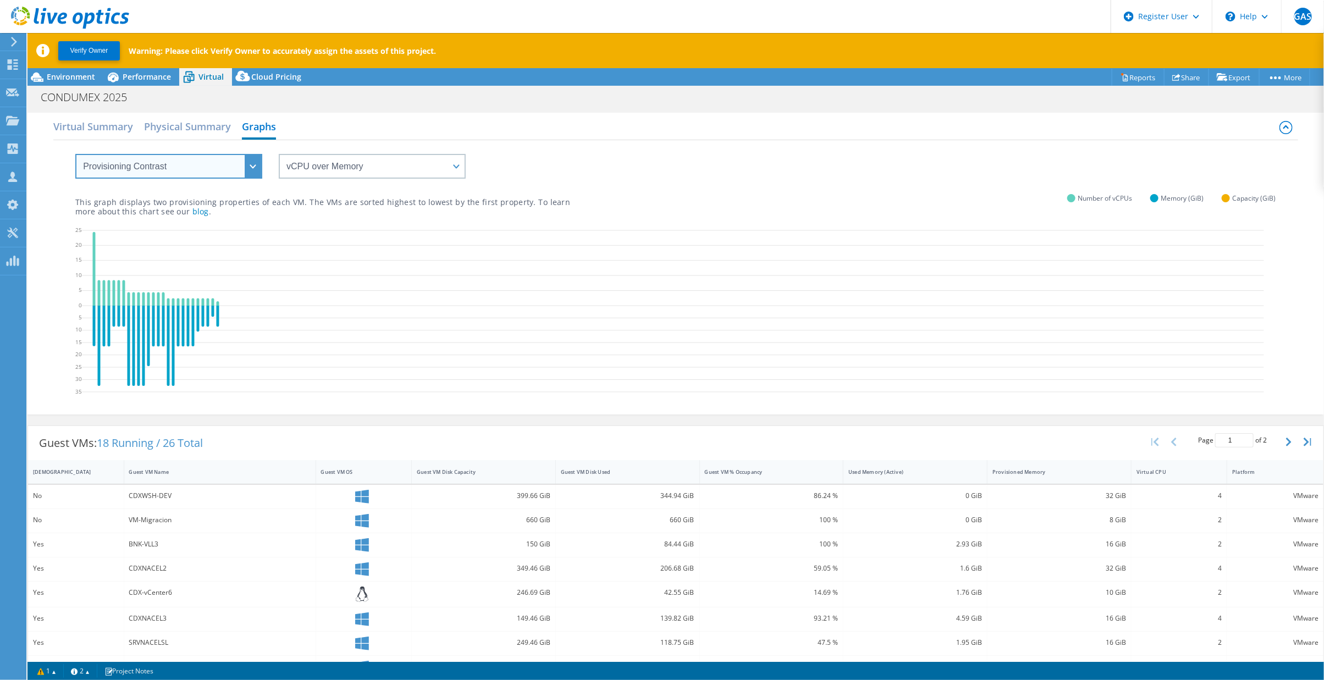
click at [253, 168] on select "VM Resource Distribution Provisioning Contrast Over Provisioning" at bounding box center [168, 166] width 187 height 25
click at [75, 154] on select "VM Resource Distribution Provisioning Contrast Over Provisioning" at bounding box center [168, 166] width 187 height 25
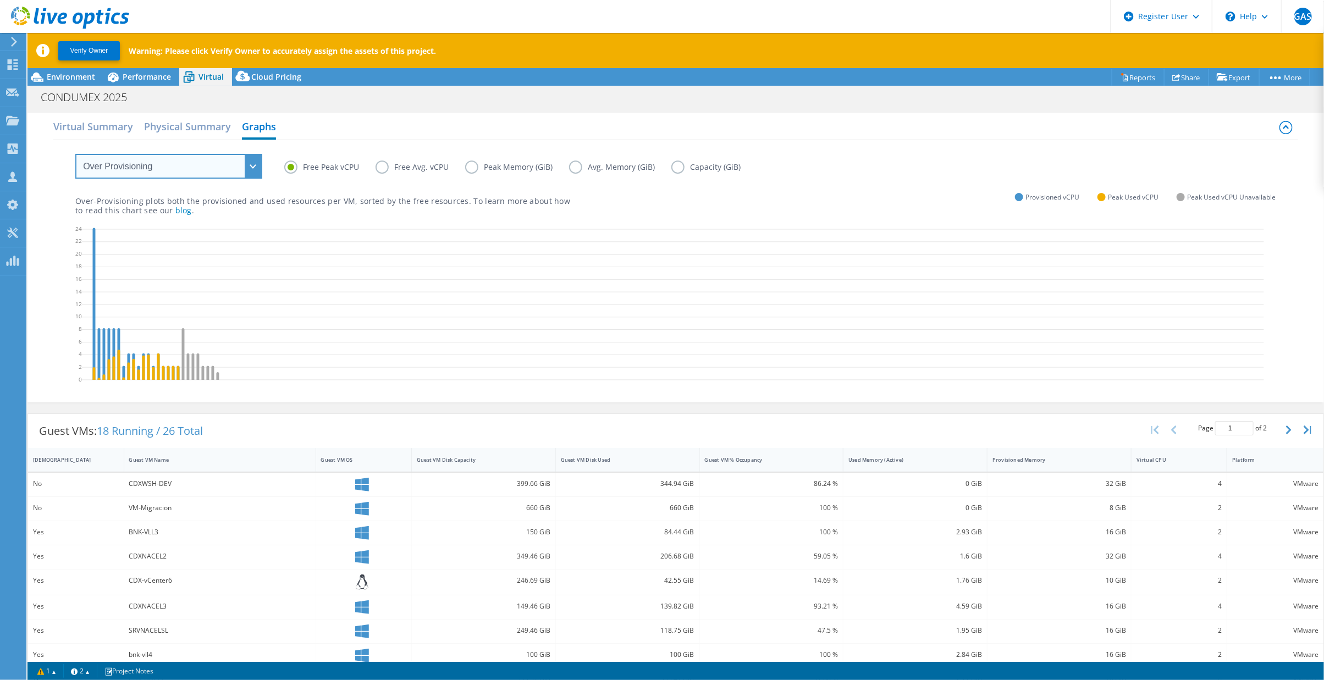
click at [254, 163] on select "VM Resource Distribution Provisioning Contrast Over Provisioning" at bounding box center [168, 166] width 187 height 25
select select "VM Resource Distribution"
click at [75, 154] on select "VM Resource Distribution Provisioning Contrast Over Provisioning" at bounding box center [168, 166] width 187 height 25
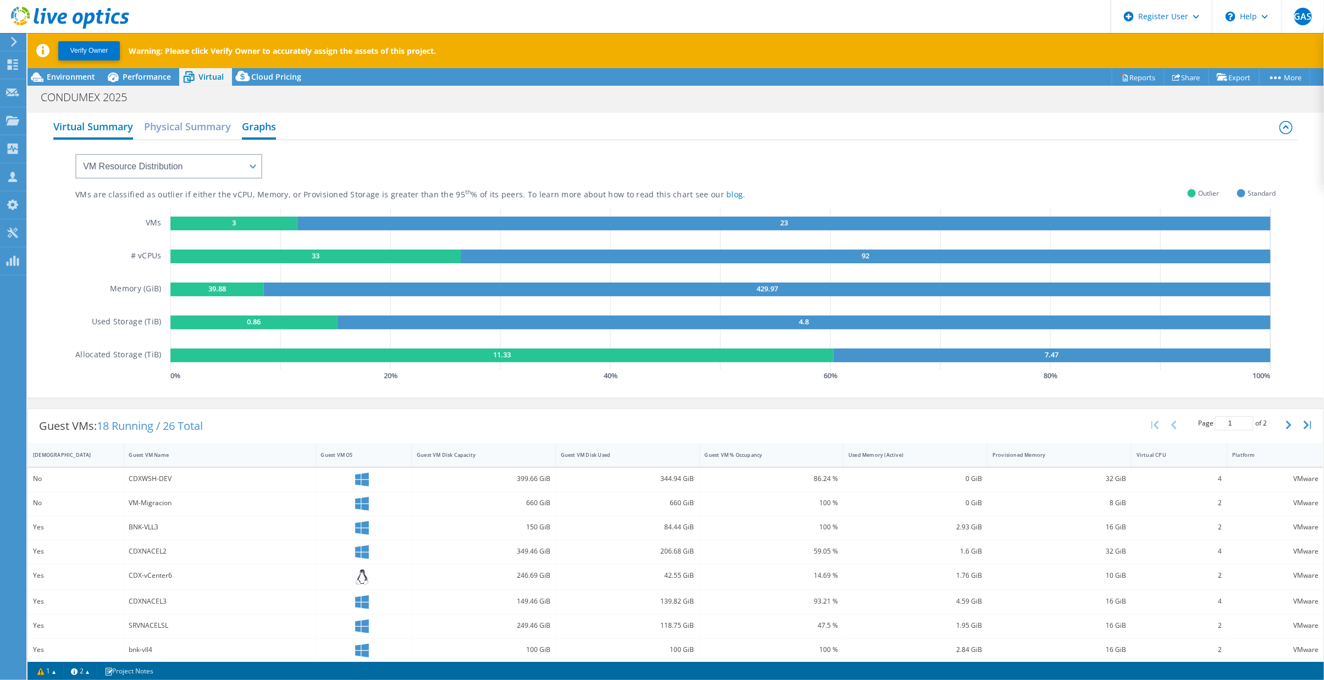
drag, startPoint x: 119, startPoint y: 123, endPoint x: 121, endPoint y: 130, distance: 7.0
click at [119, 123] on h2 "Virtual Summary" at bounding box center [93, 127] width 80 height 24
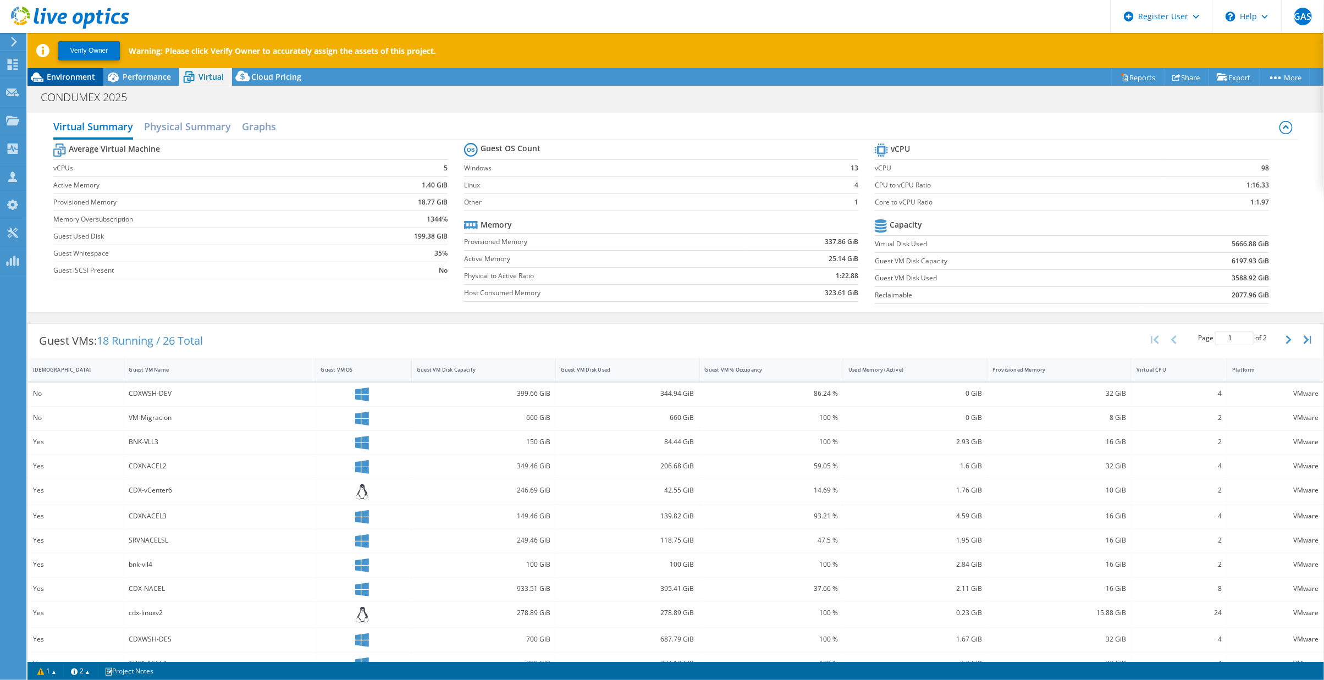
click at [80, 76] on span "Environment" at bounding box center [71, 76] width 48 height 10
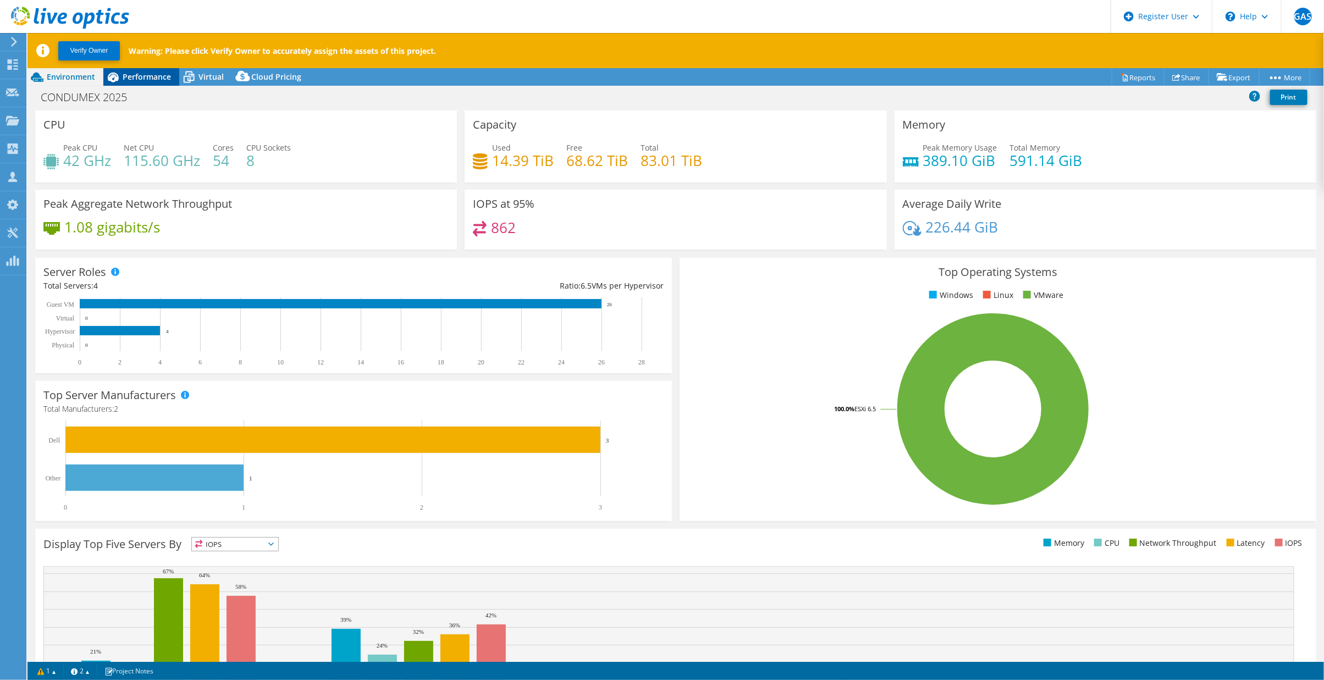
click at [140, 75] on span "Performance" at bounding box center [147, 76] width 48 height 10
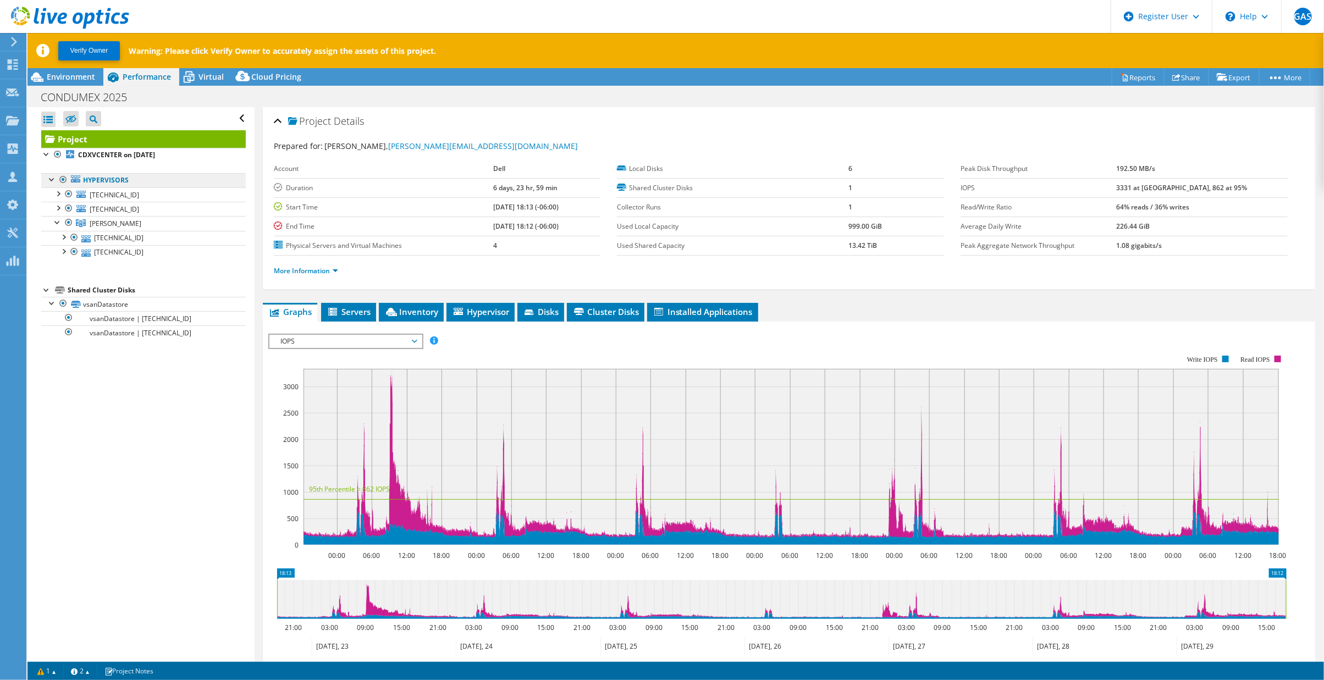
click at [111, 177] on link "Hypervisors" at bounding box center [143, 180] width 205 height 14
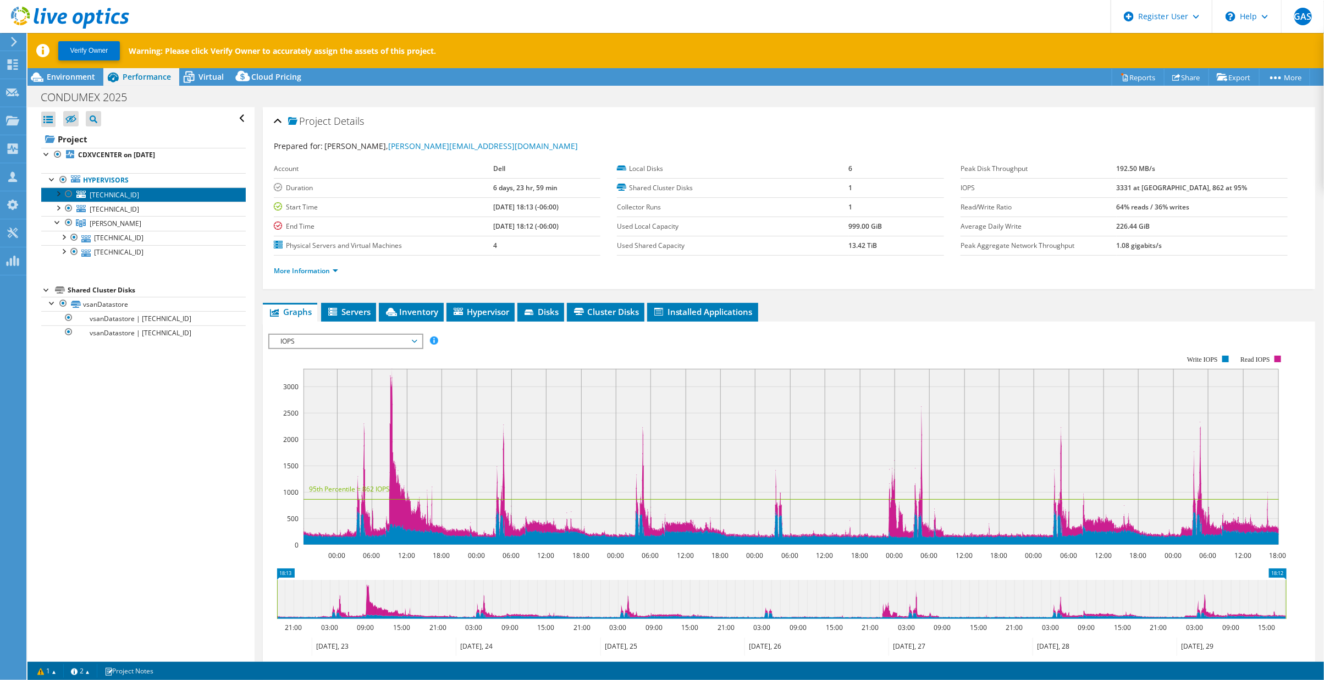
click at [104, 192] on span "10.68.4.94" at bounding box center [114, 194] width 49 height 9
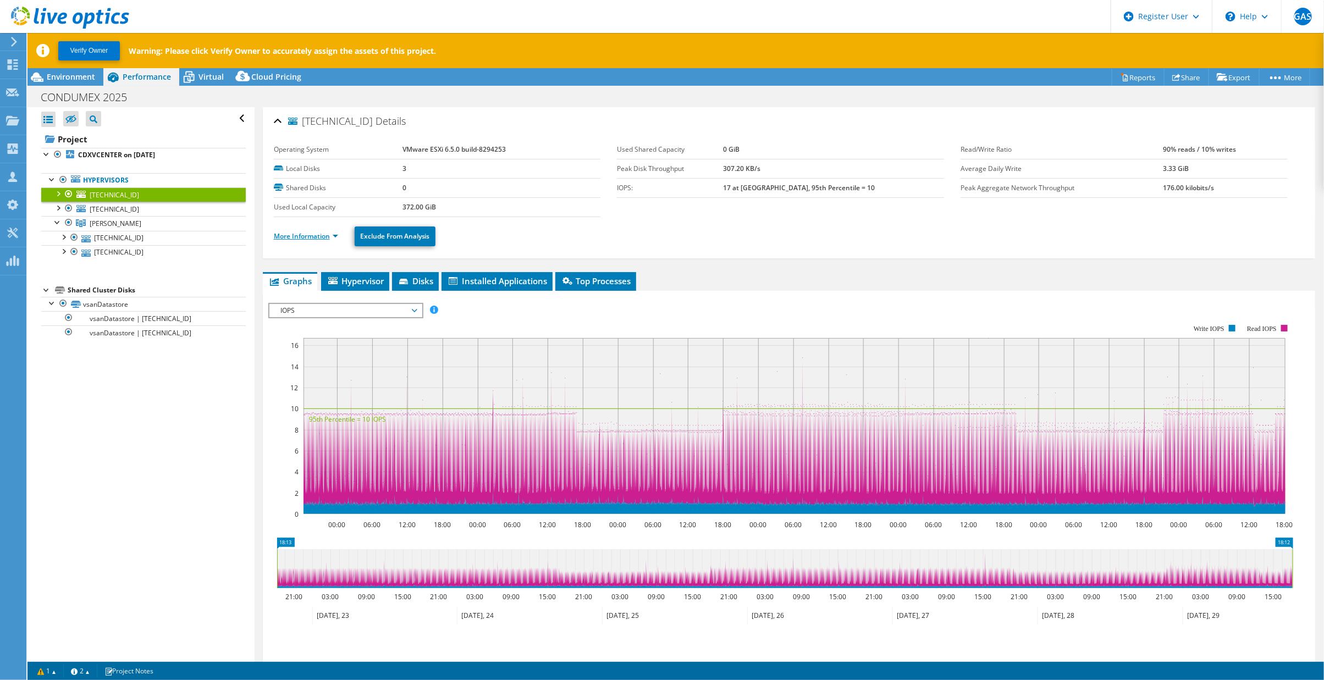
click at [332, 236] on link "More Information" at bounding box center [306, 235] width 64 height 9
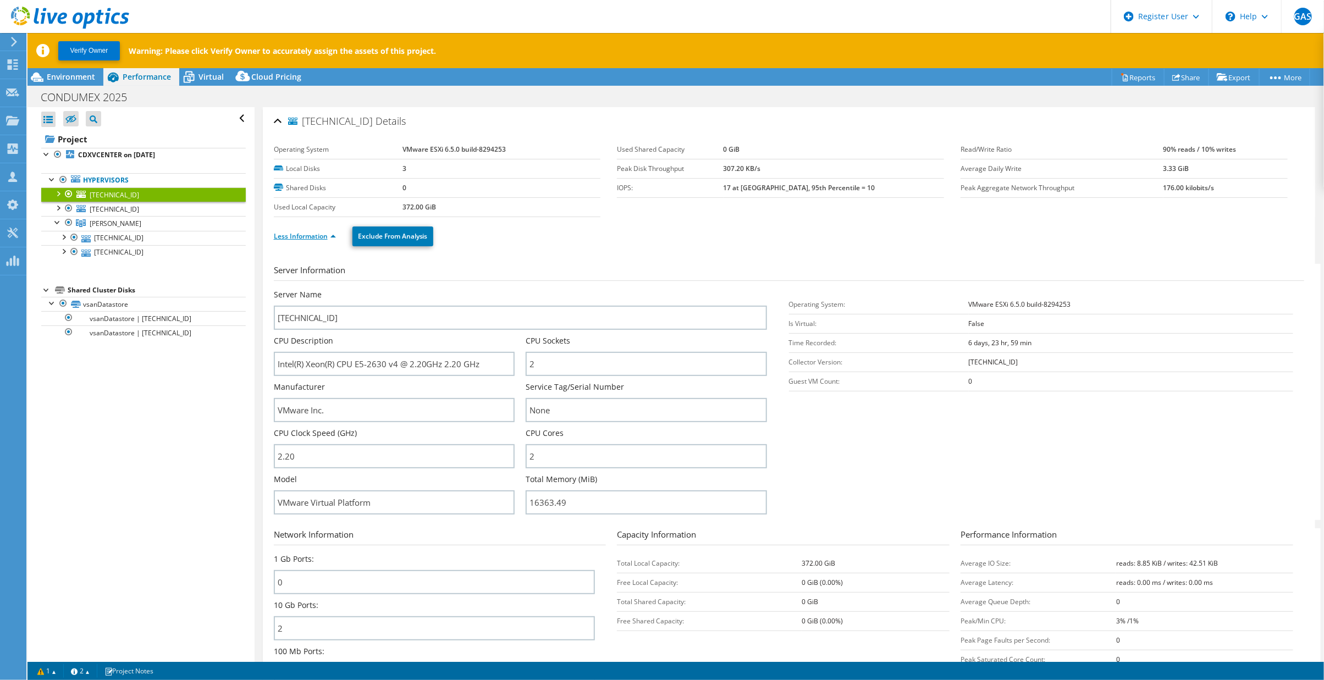
click at [334, 233] on link "Less Information" at bounding box center [305, 235] width 62 height 9
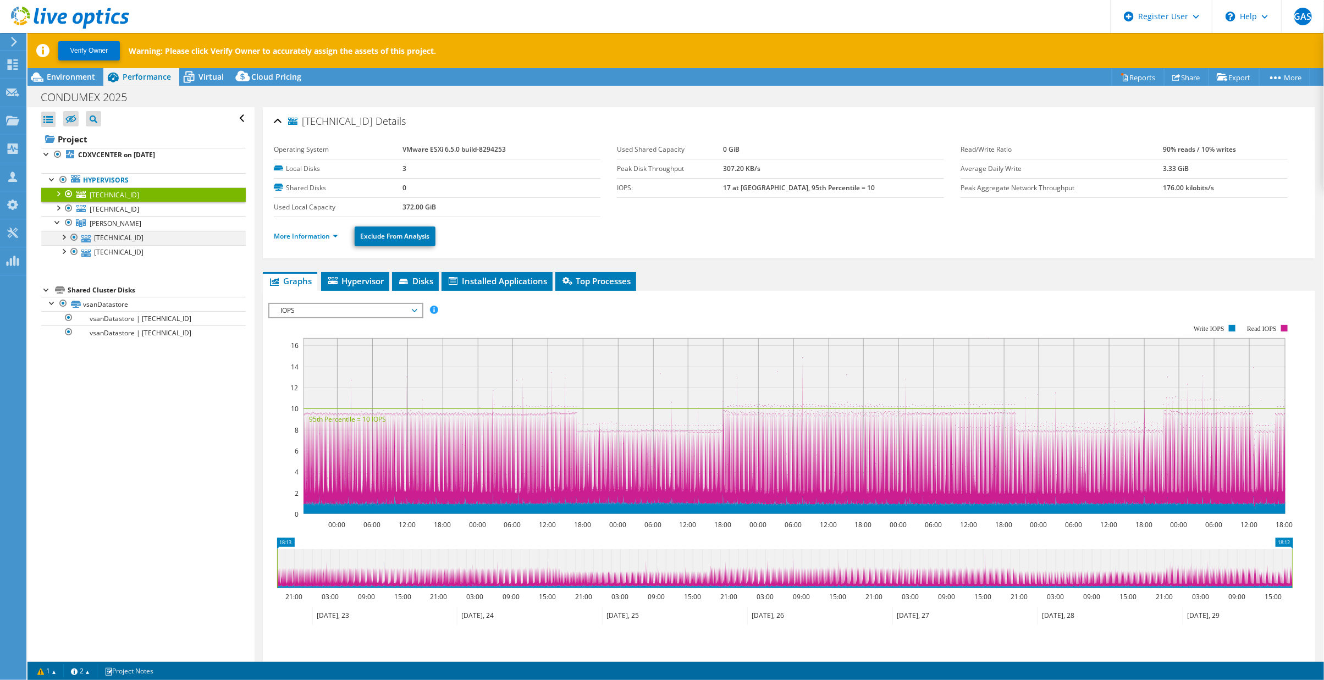
click at [62, 234] on div at bounding box center [63, 236] width 11 height 11
click at [58, 191] on div at bounding box center [57, 192] width 11 height 11
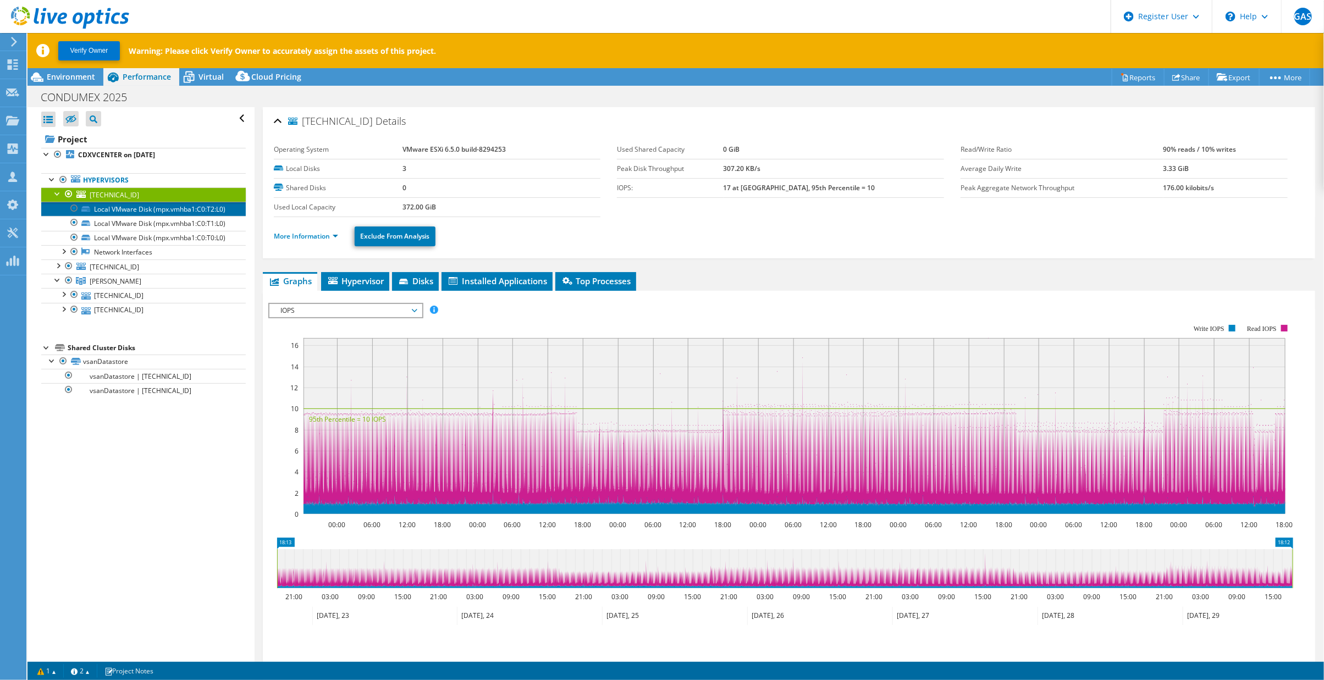
click at [117, 214] on link "Local VMware Disk (mpx.vmhba1:C0:T2:L0)" at bounding box center [143, 209] width 205 height 14
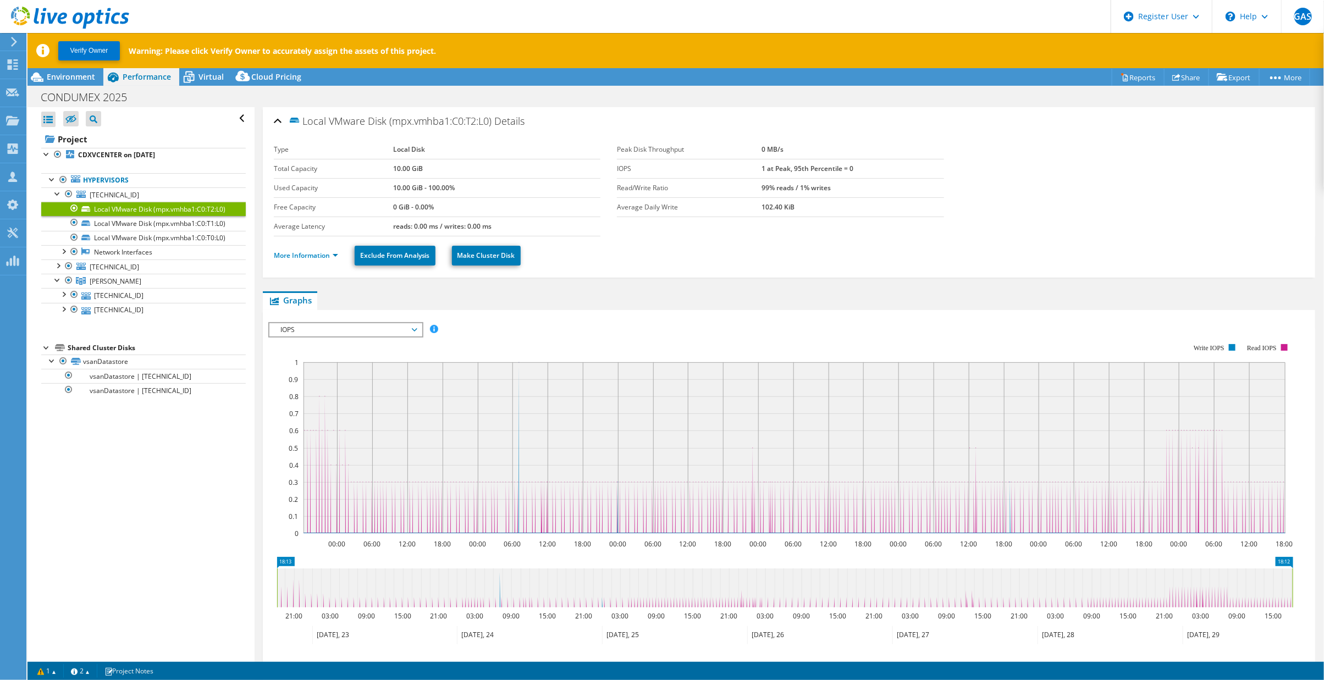
click at [413, 327] on span "IOPS" at bounding box center [345, 329] width 141 height 13
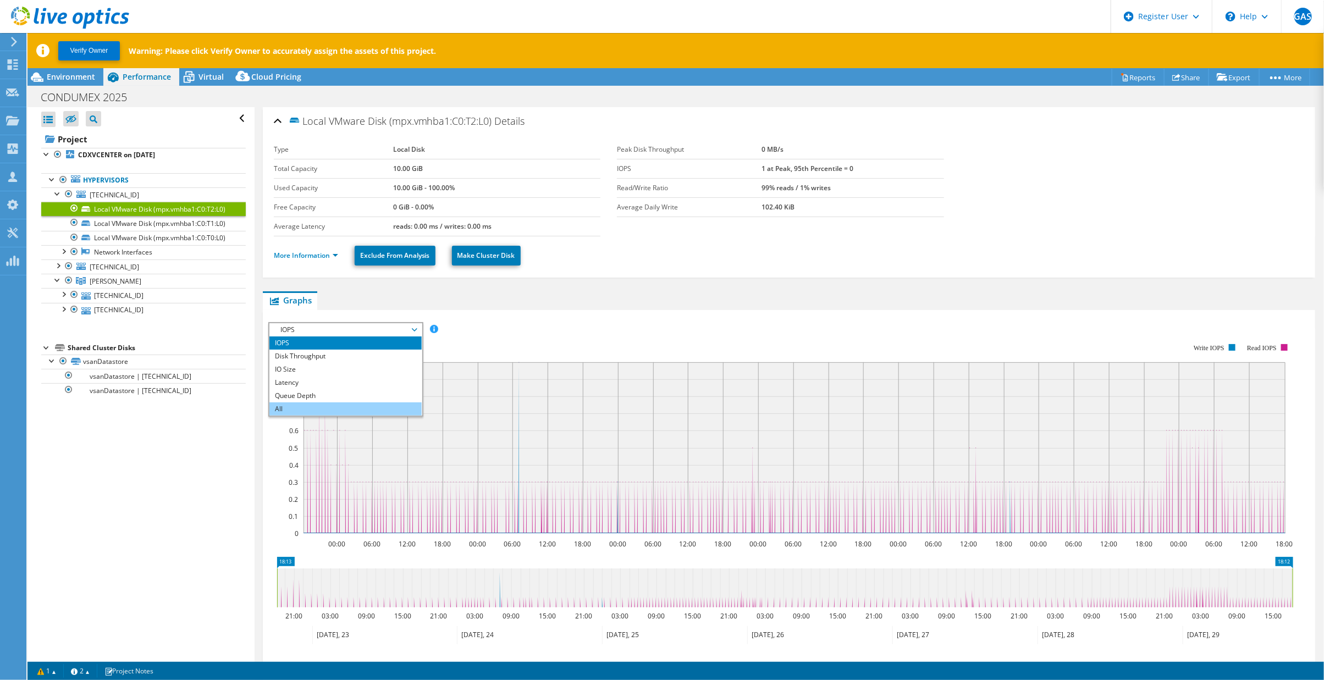
click at [277, 406] on li "All" at bounding box center [345, 408] width 152 height 13
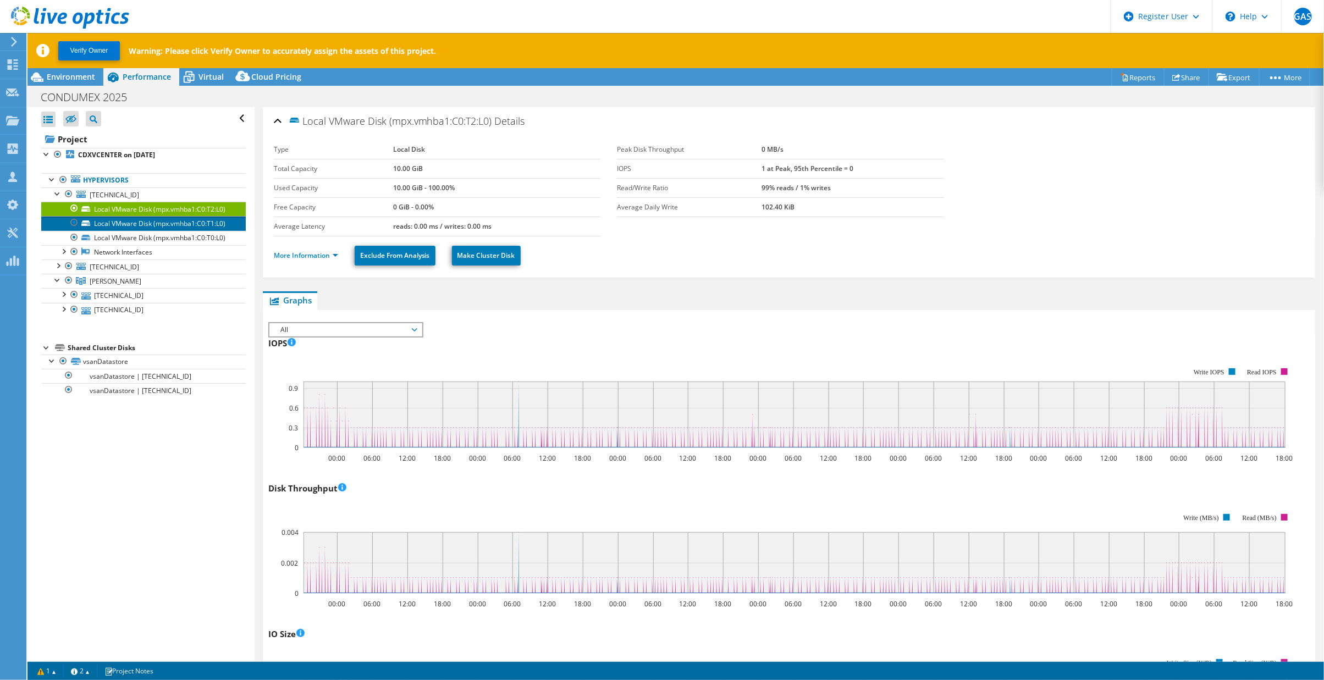
click at [130, 230] on link "Local VMware Disk (mpx.vmhba1:C0:T1:L0)" at bounding box center [143, 223] width 205 height 14
click at [128, 245] on link "Local VMware Disk (mpx.vmhba1:C0:T0:L0)" at bounding box center [143, 238] width 205 height 14
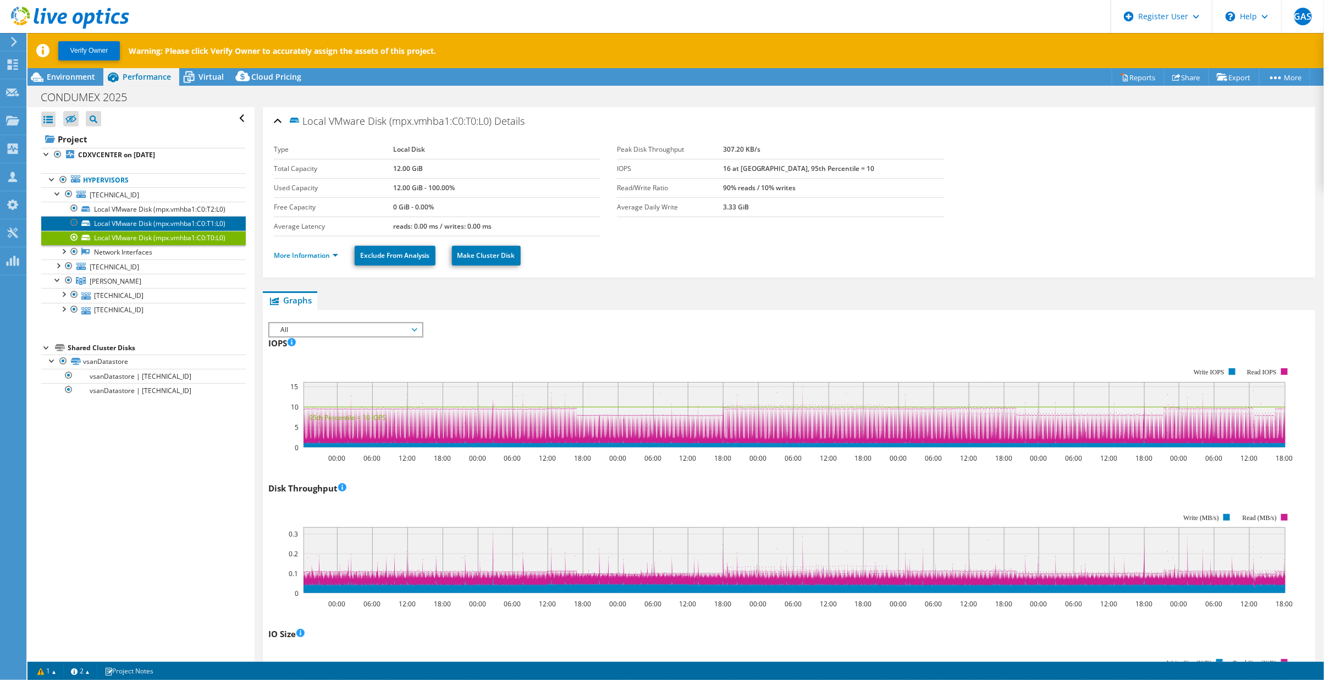
click at [125, 230] on link "Local VMware Disk (mpx.vmhba1:C0:T1:L0)" at bounding box center [143, 223] width 205 height 14
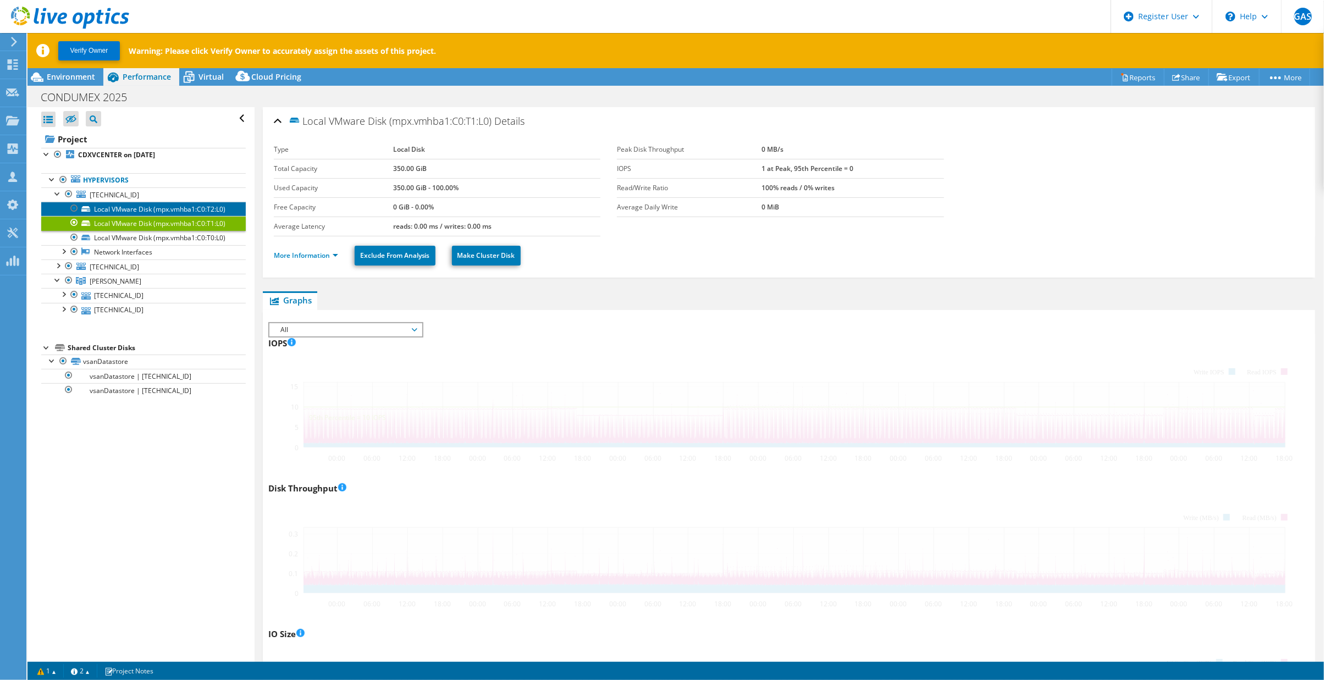
click at [120, 208] on link "Local VMware Disk (mpx.vmhba1:C0:T2:L0)" at bounding box center [143, 209] width 205 height 14
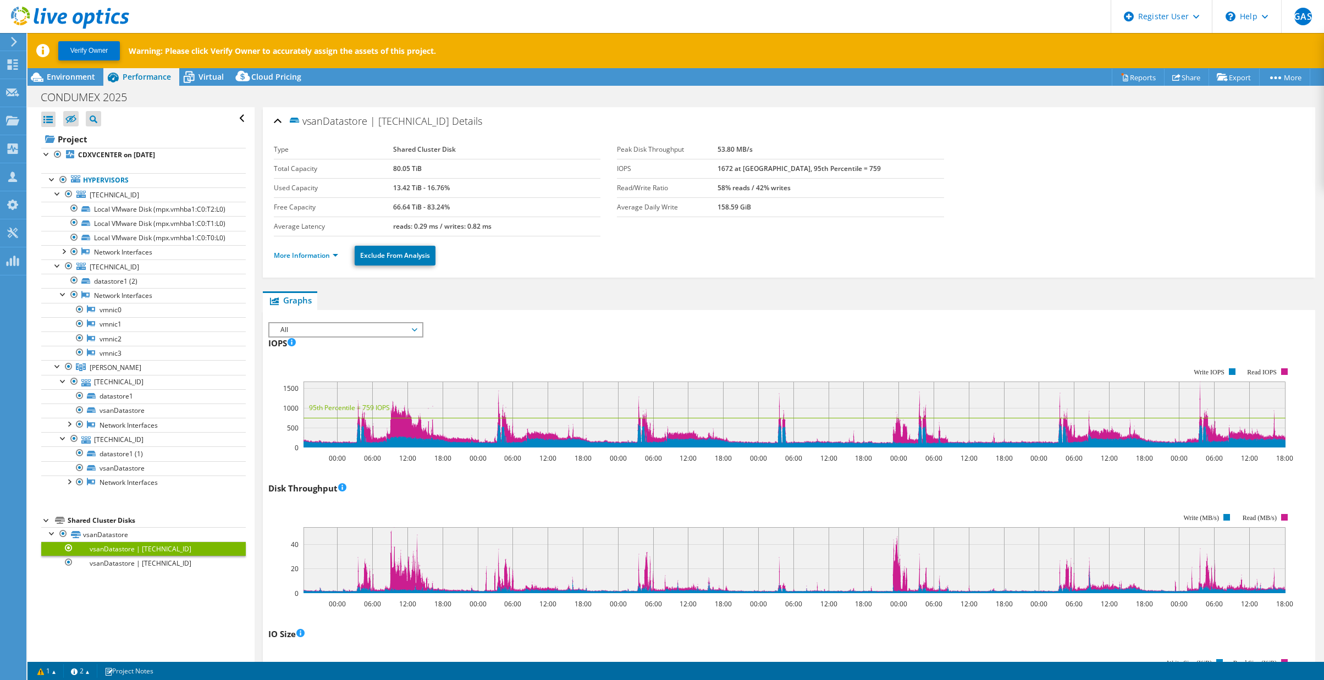
select select "USD"
